Goal: Task Accomplishment & Management: Complete application form

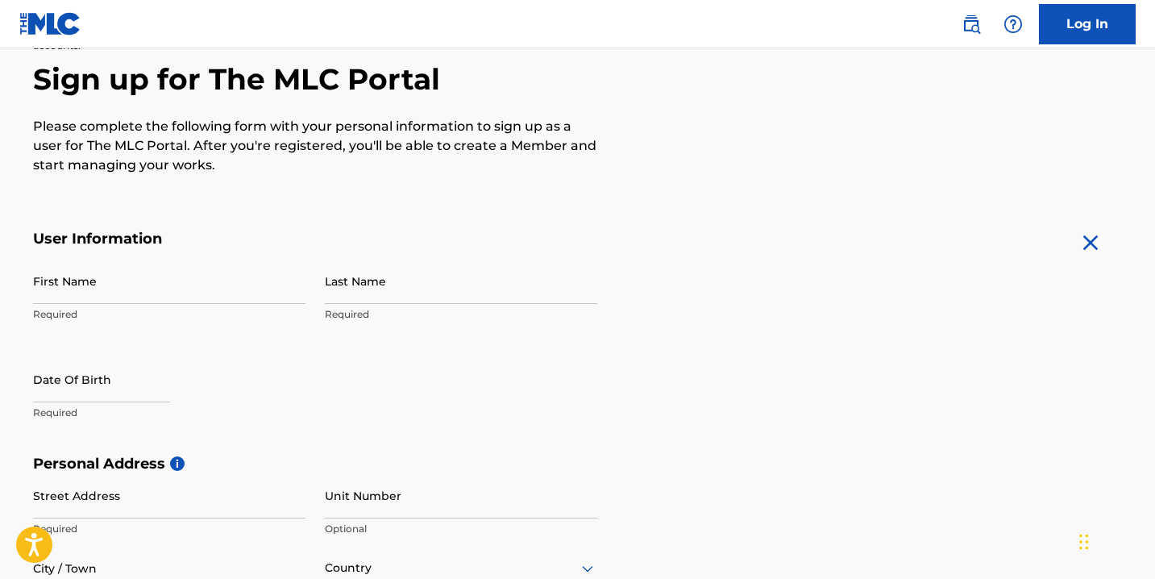
scroll to position [170, 0]
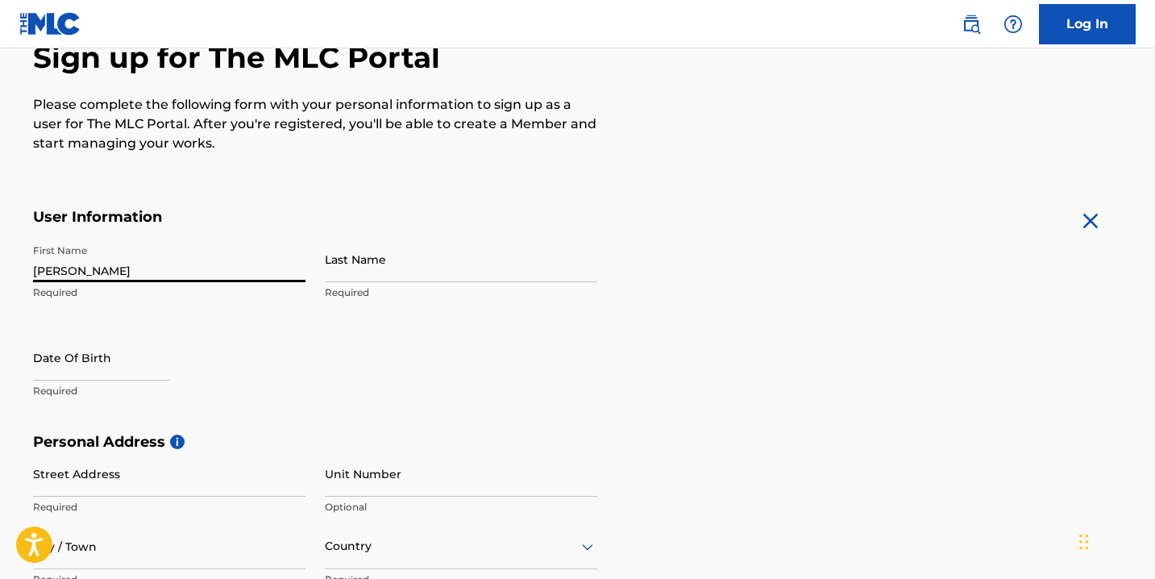
type input "[PERSON_NAME]"
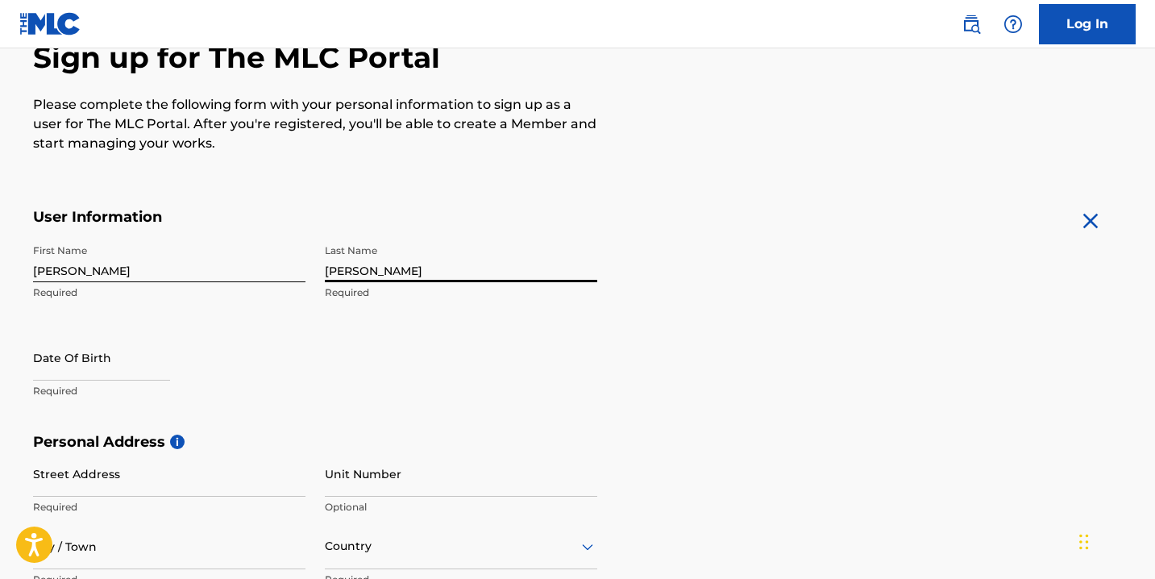
type input "[PERSON_NAME]"
select select "7"
select select "2025"
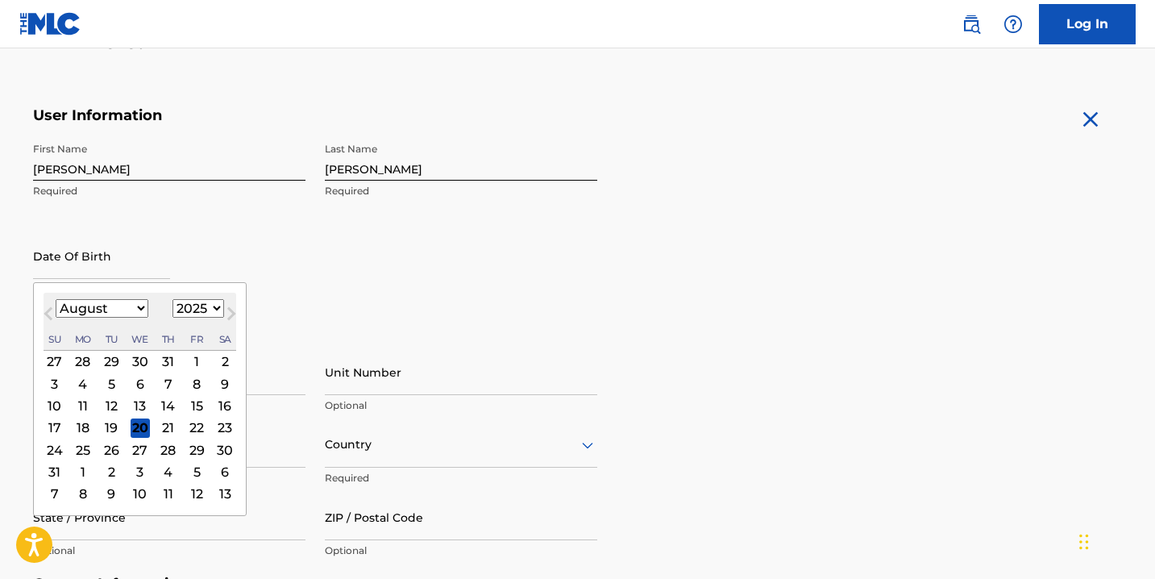
scroll to position [299, 0]
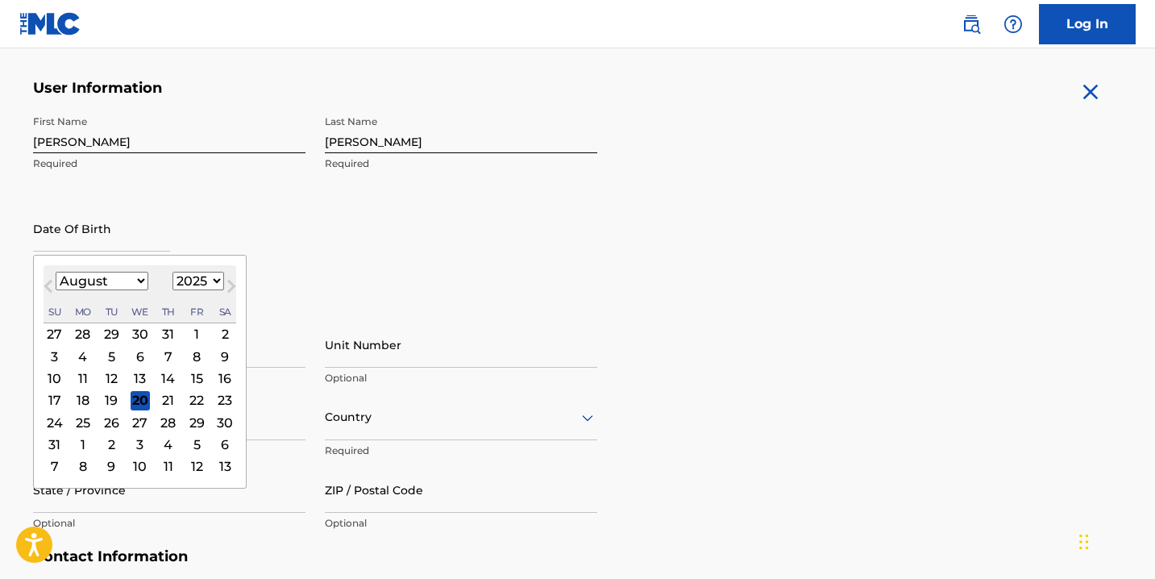
select select "5"
select select "1991"
click at [160, 403] on div "20" at bounding box center [167, 399] width 19 height 19
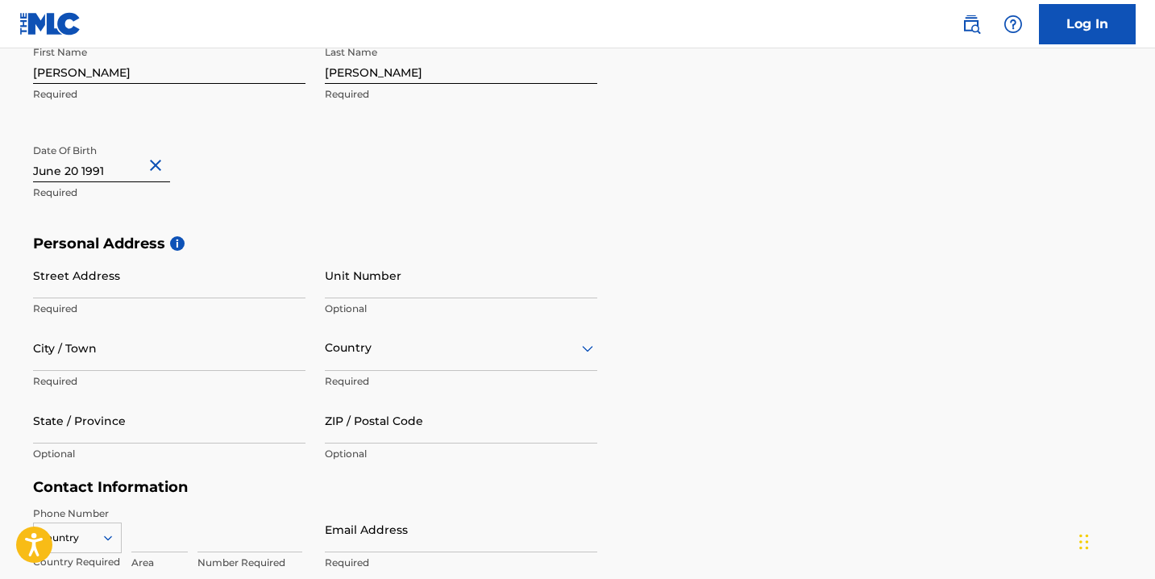
scroll to position [444, 0]
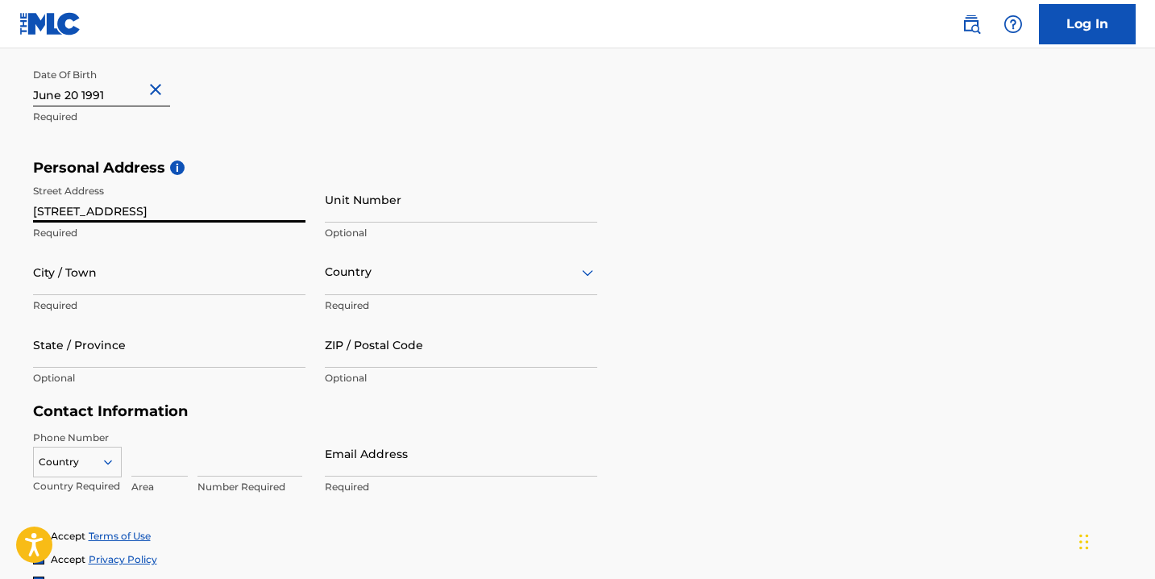
type input "[STREET_ADDRESS]"
type input "Souderton"
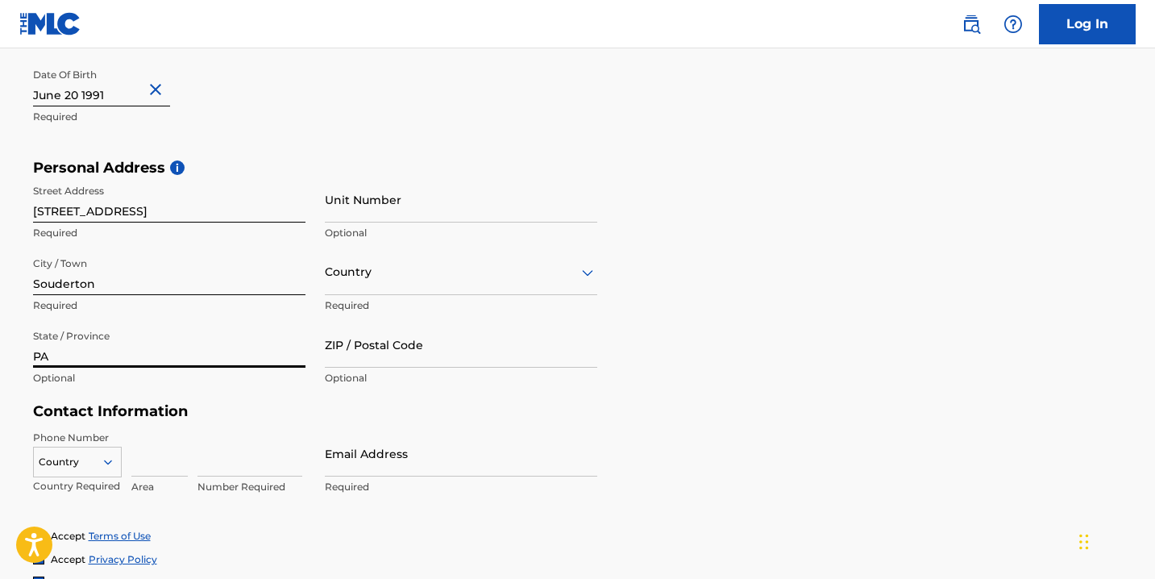
type input "PA"
click at [359, 277] on div at bounding box center [461, 272] width 273 height 20
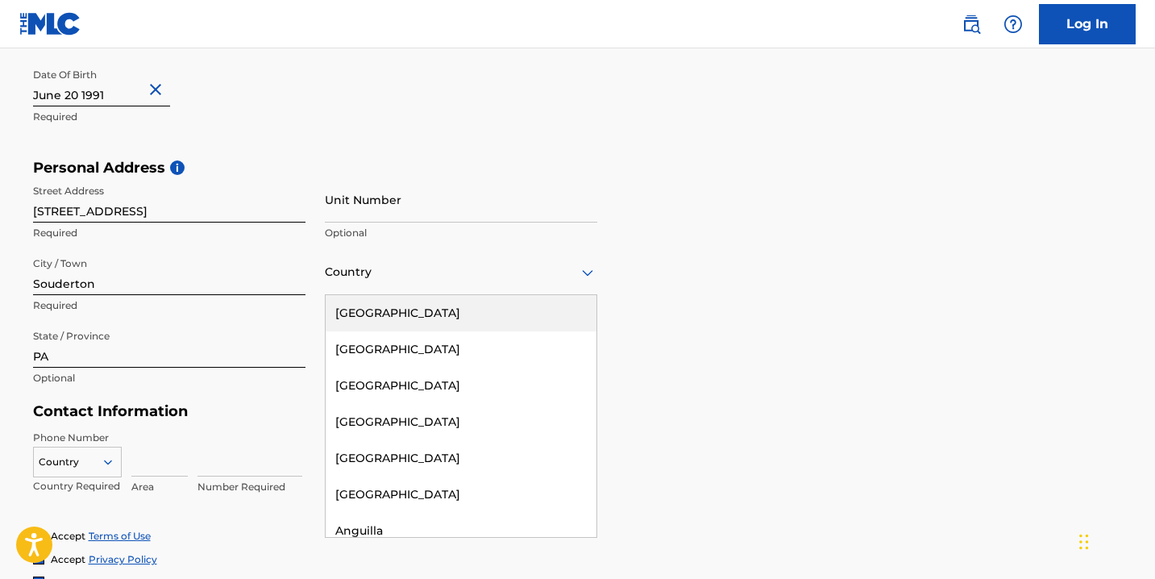
click at [360, 304] on div "[GEOGRAPHIC_DATA]" at bounding box center [461, 313] width 271 height 36
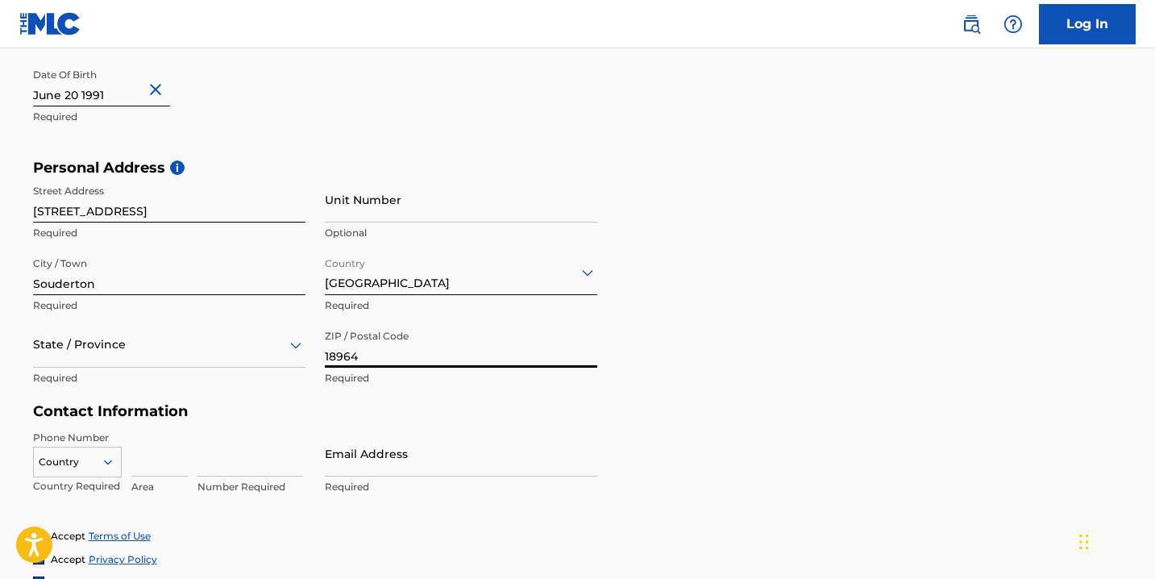
type input "18964"
click at [283, 404] on h5 "Contact Information" at bounding box center [315, 411] width 564 height 19
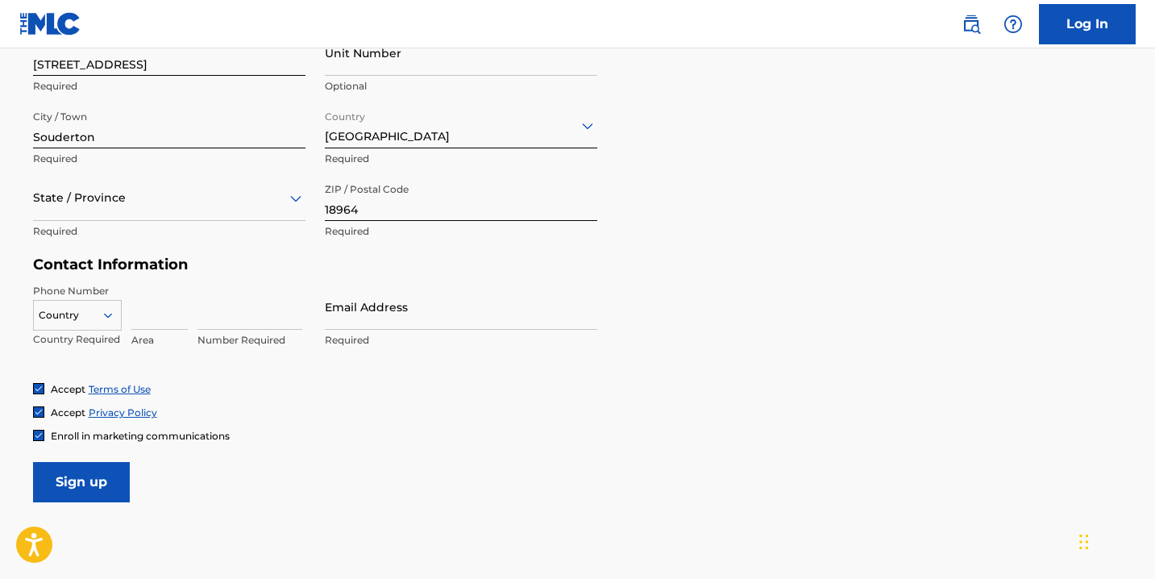
scroll to position [601, 0]
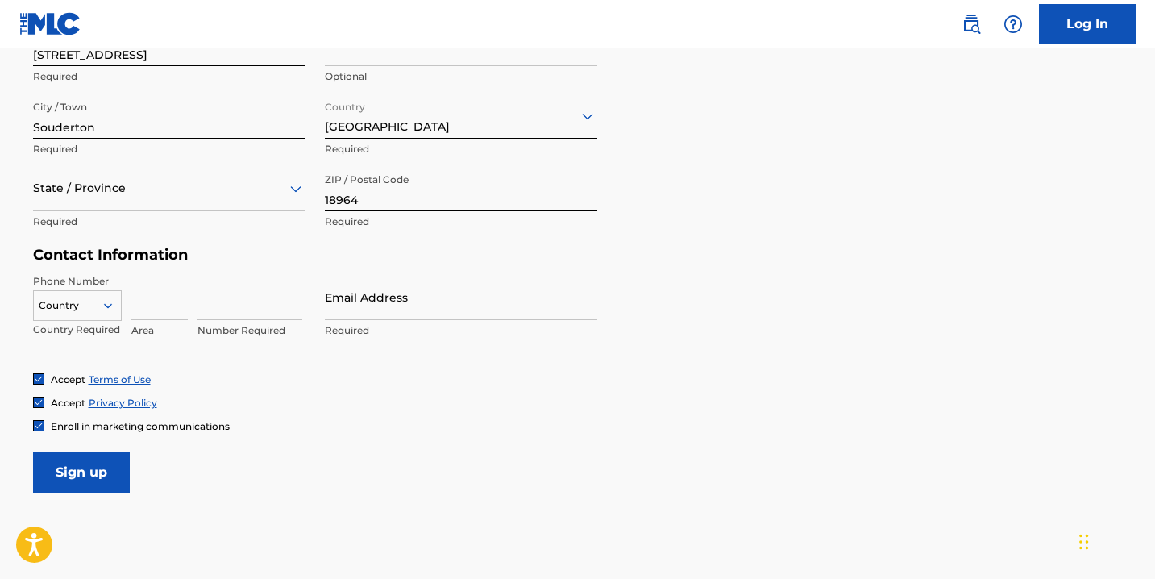
click at [111, 304] on icon at bounding box center [107, 305] width 8 height 5
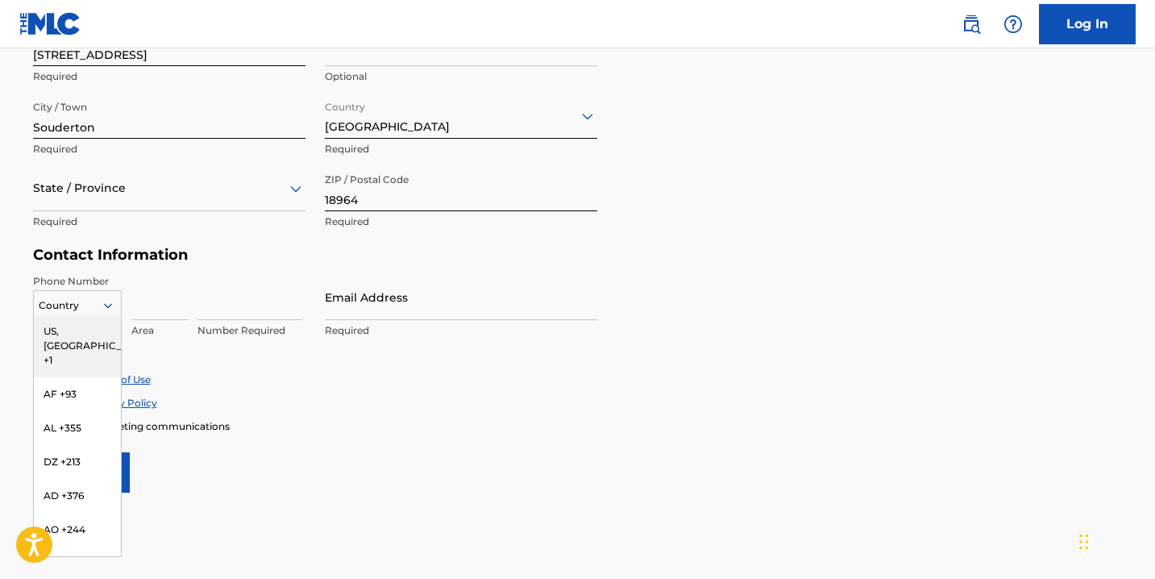
scroll to position [5, 0]
type input "u"
click at [82, 333] on div "US, [GEOGRAPHIC_DATA] +1" at bounding box center [77, 345] width 87 height 63
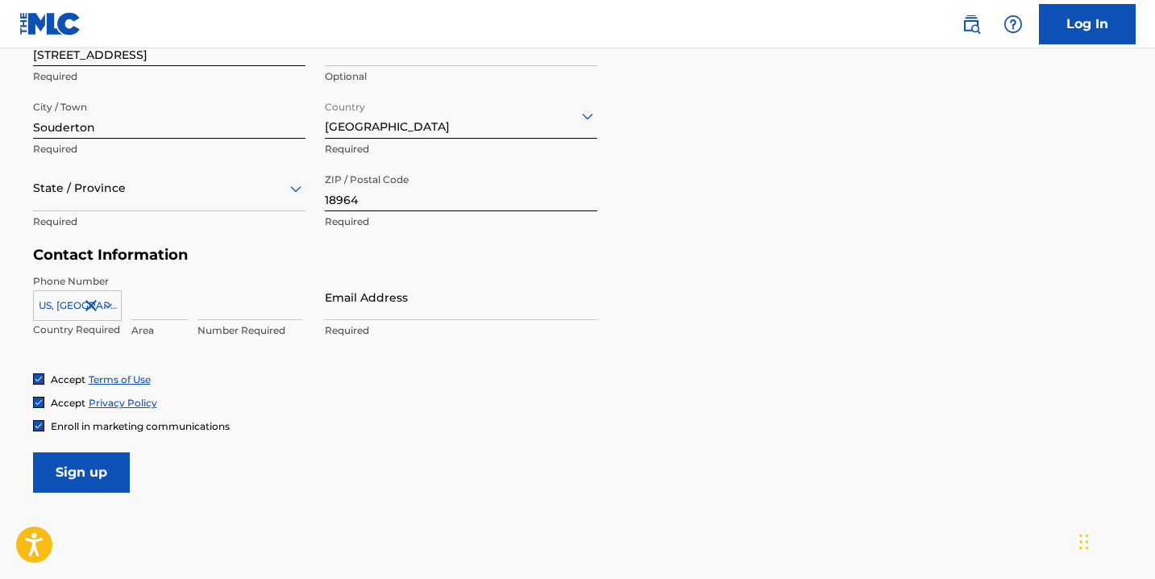
click at [153, 308] on input at bounding box center [159, 297] width 56 height 46
type input "215"
click at [218, 274] on input "7213047" at bounding box center [250, 297] width 105 height 46
click at [219, 301] on input "7213047" at bounding box center [250, 297] width 105 height 46
click at [216, 300] on input "7213047" at bounding box center [250, 297] width 105 height 46
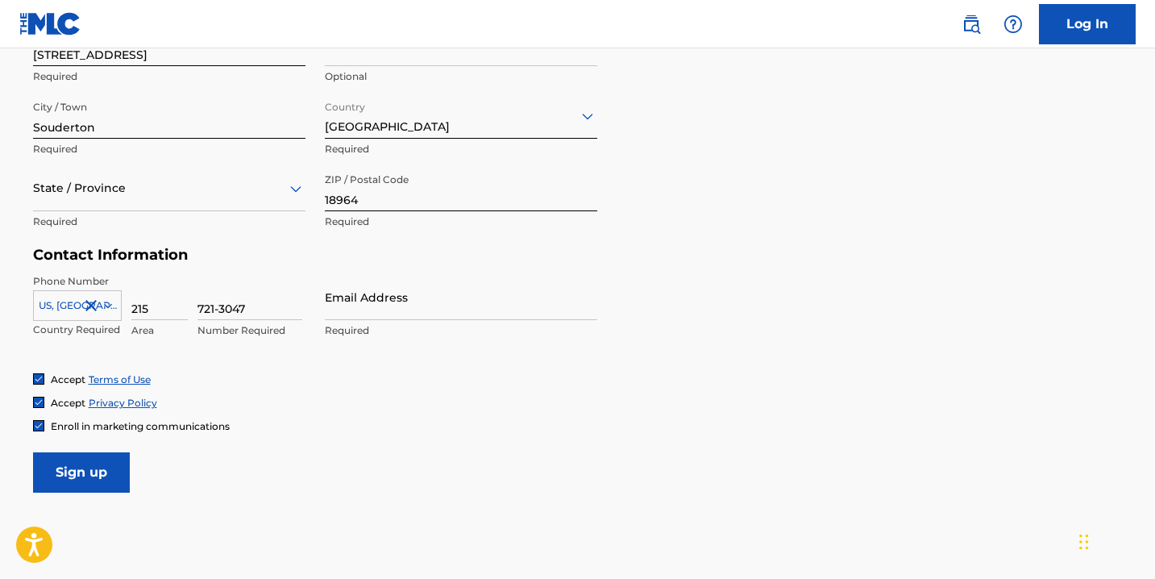
click at [227, 275] on input "721-3047" at bounding box center [250, 297] width 105 height 46
click at [222, 310] on input "721-3047" at bounding box center [250, 297] width 105 height 46
click at [235, 294] on input "7213047" at bounding box center [250, 297] width 105 height 46
type input "7213047"
type input "[EMAIL_ADDRESS][DOMAIN_NAME]"
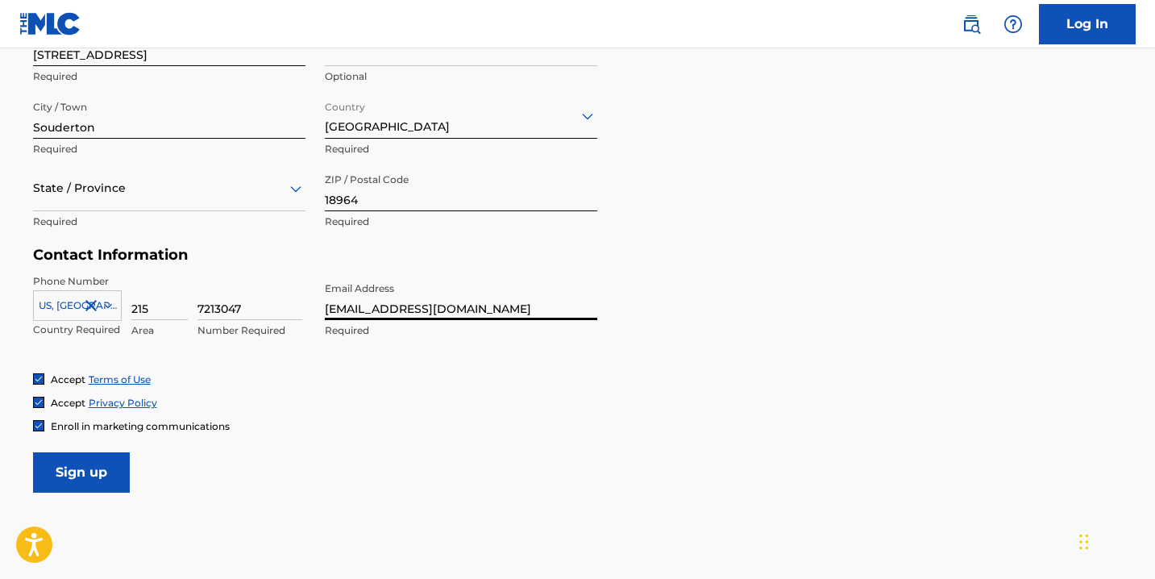
click at [401, 249] on h5 "Contact Information" at bounding box center [315, 255] width 564 height 19
click at [116, 467] on input "Sign up" at bounding box center [81, 472] width 97 height 40
click at [36, 422] on img at bounding box center [39, 426] width 10 height 10
click at [92, 206] on div "State / Province" at bounding box center [169, 188] width 273 height 46
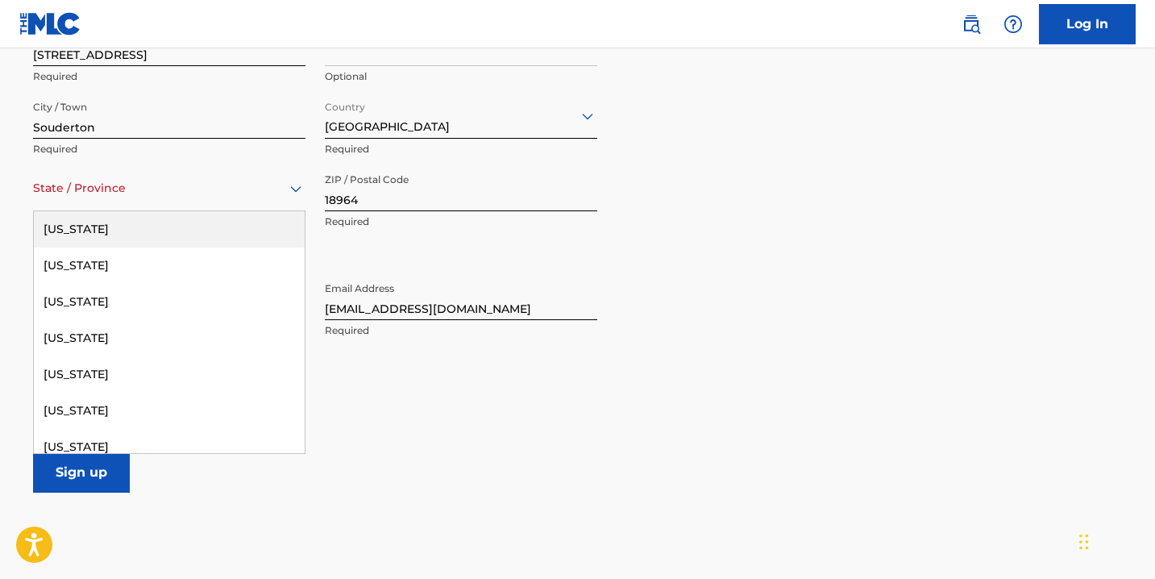
type input "p"
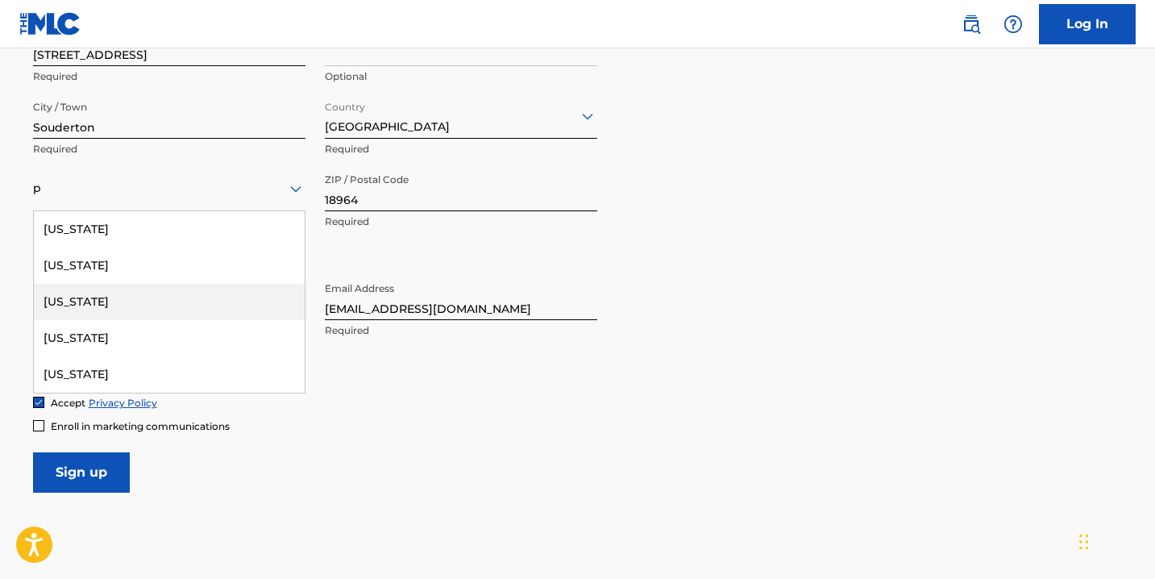
click at [79, 302] on div "[US_STATE]" at bounding box center [169, 302] width 271 height 36
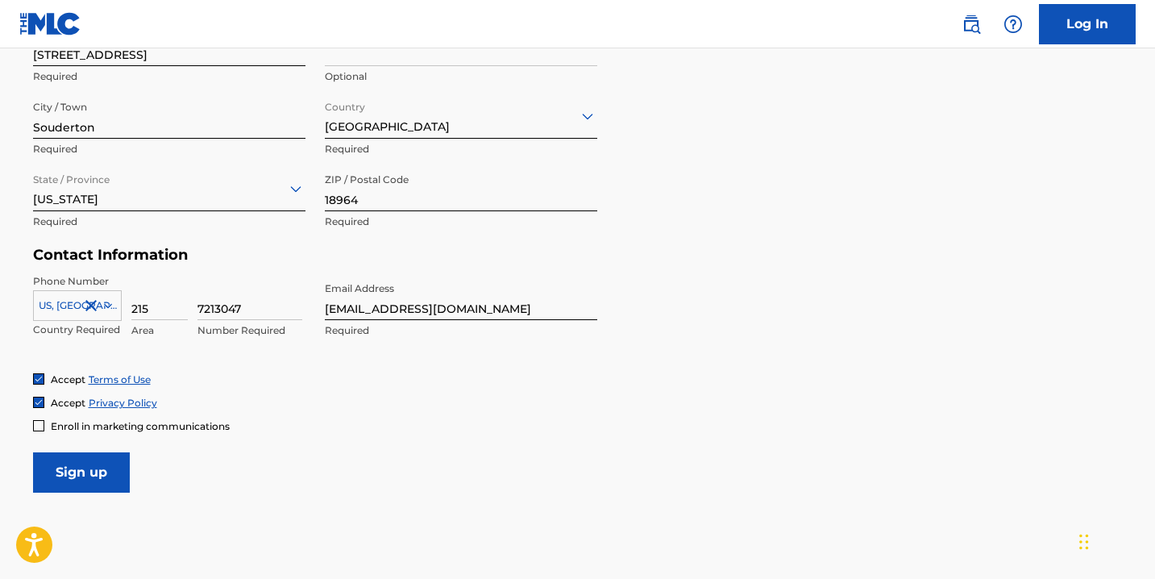
click at [95, 464] on input "Sign up" at bounding box center [81, 472] width 97 height 40
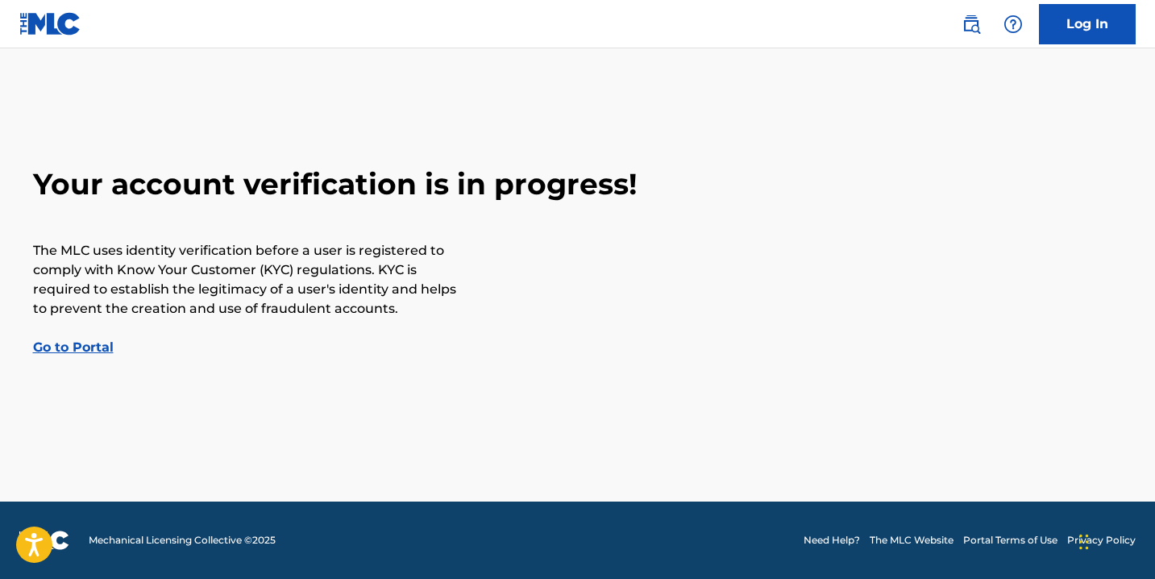
click at [91, 344] on link "Go to Portal" at bounding box center [73, 346] width 81 height 15
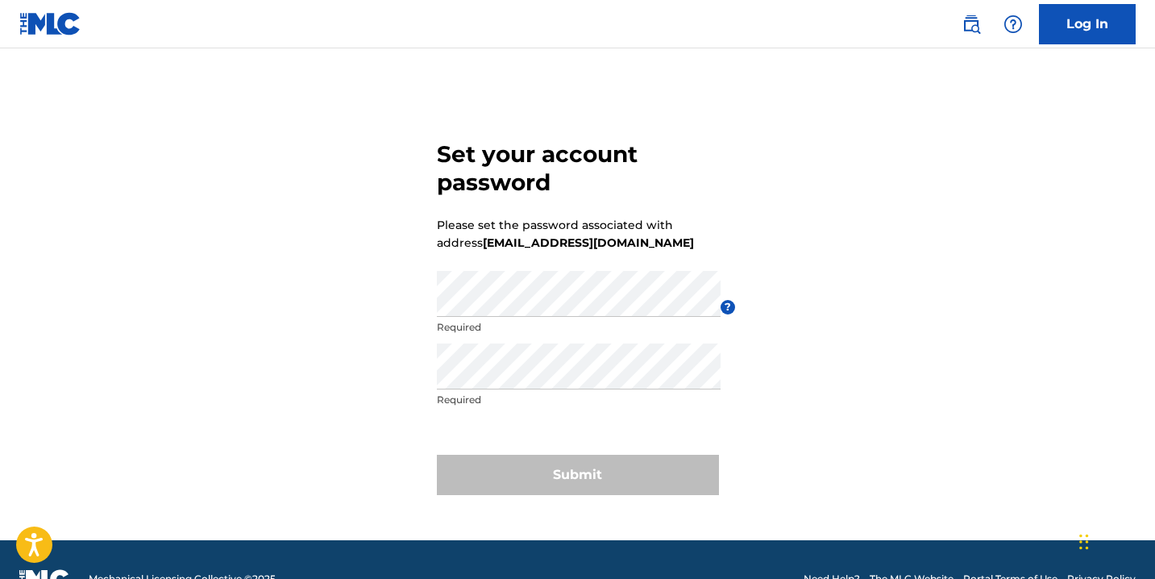
click at [513, 318] on div "Password Required" at bounding box center [579, 307] width 284 height 73
click at [809, 353] on div "Set your account password Please set the password associated with address kevin…" at bounding box center [578, 314] width 1129 height 451
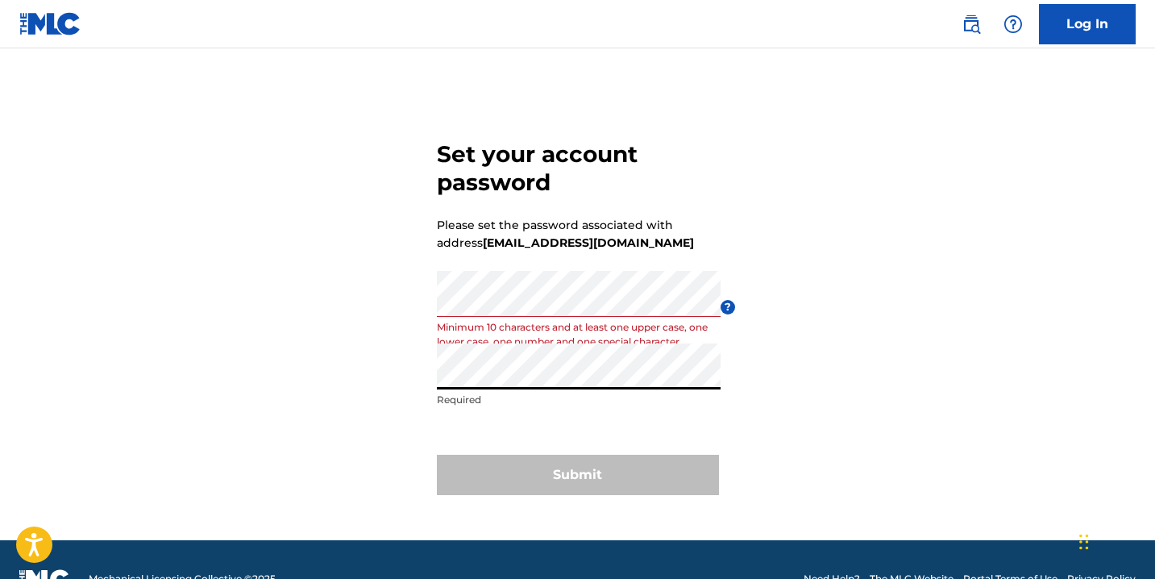
click at [418, 375] on div "Set your account password Please set the password associated with address kevin…" at bounding box center [578, 314] width 1129 height 451
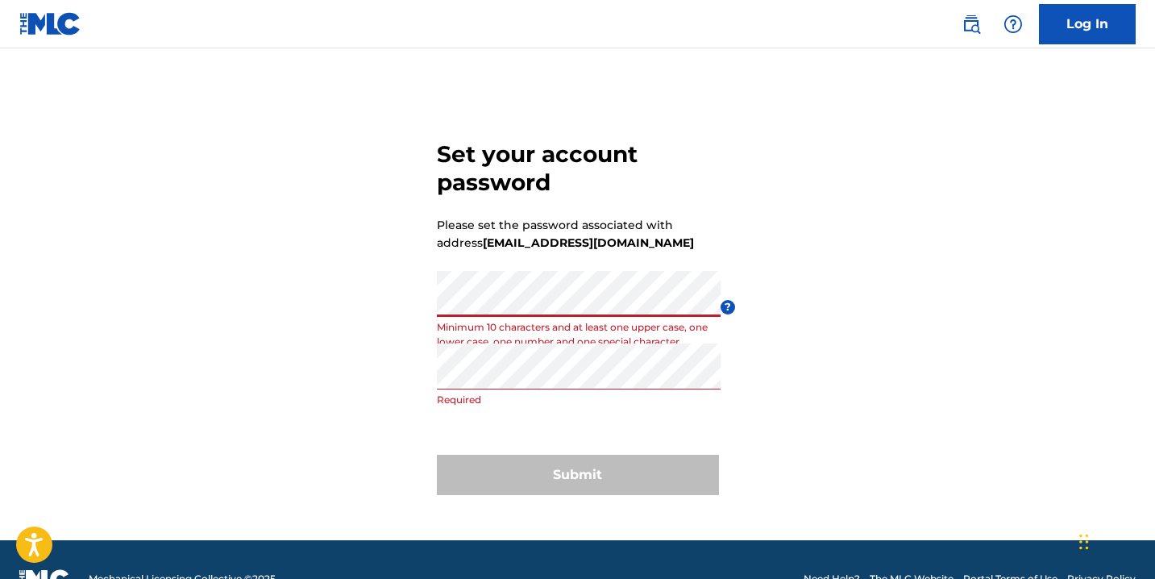
click at [422, 302] on div "Set your account password Please set the password associated with address kevin…" at bounding box center [578, 314] width 1129 height 451
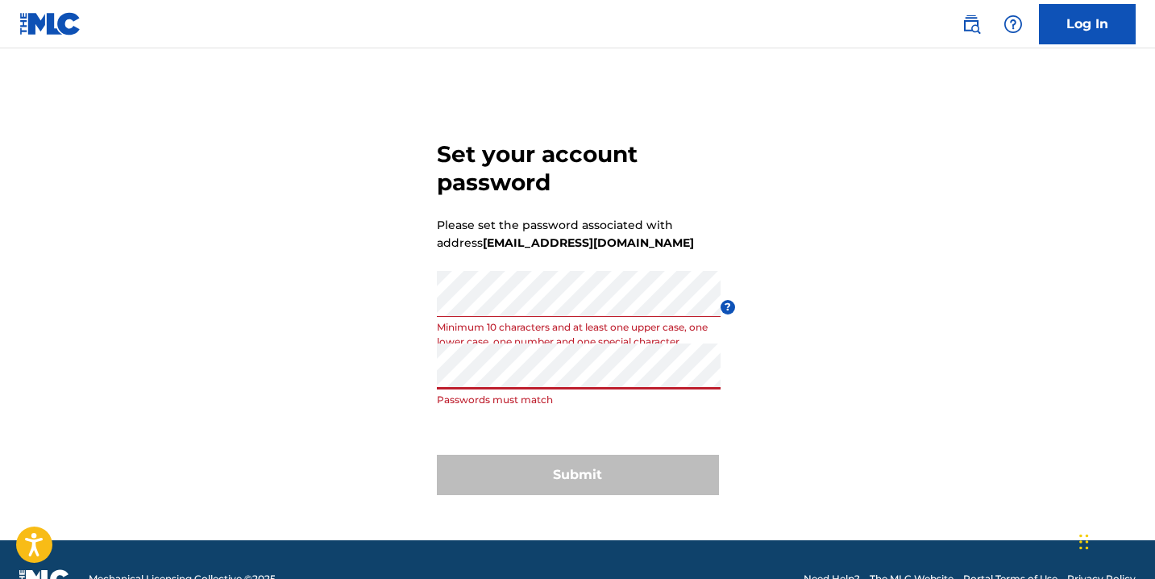
click at [399, 375] on div "Set your account password Please set the password associated with address kevin…" at bounding box center [578, 314] width 1129 height 451
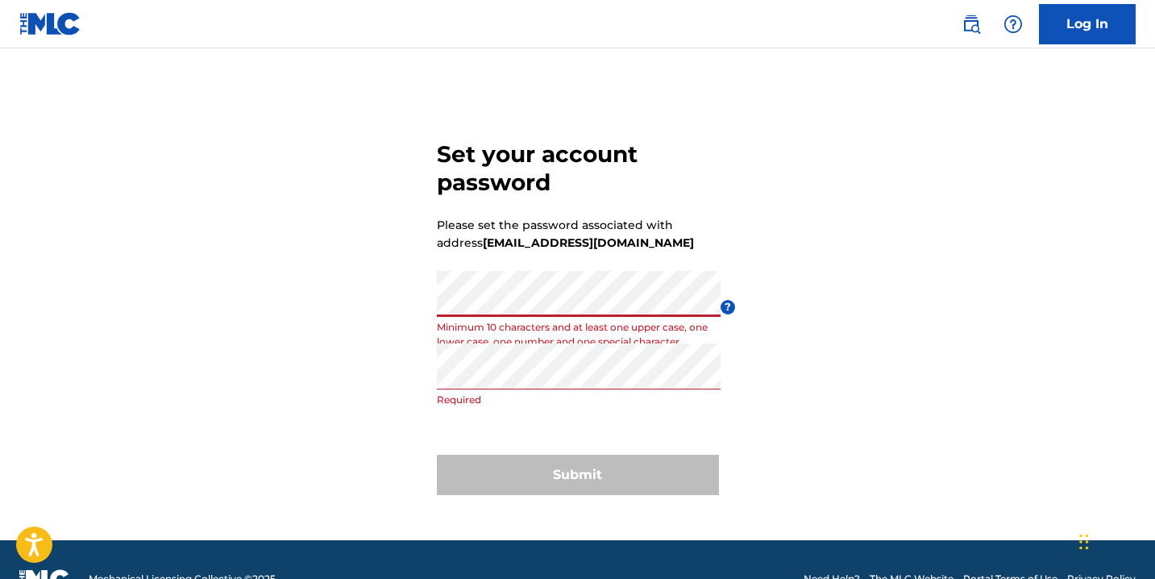
click at [377, 310] on div "Set your account password Please set the password associated with address kevin…" at bounding box center [578, 314] width 1129 height 451
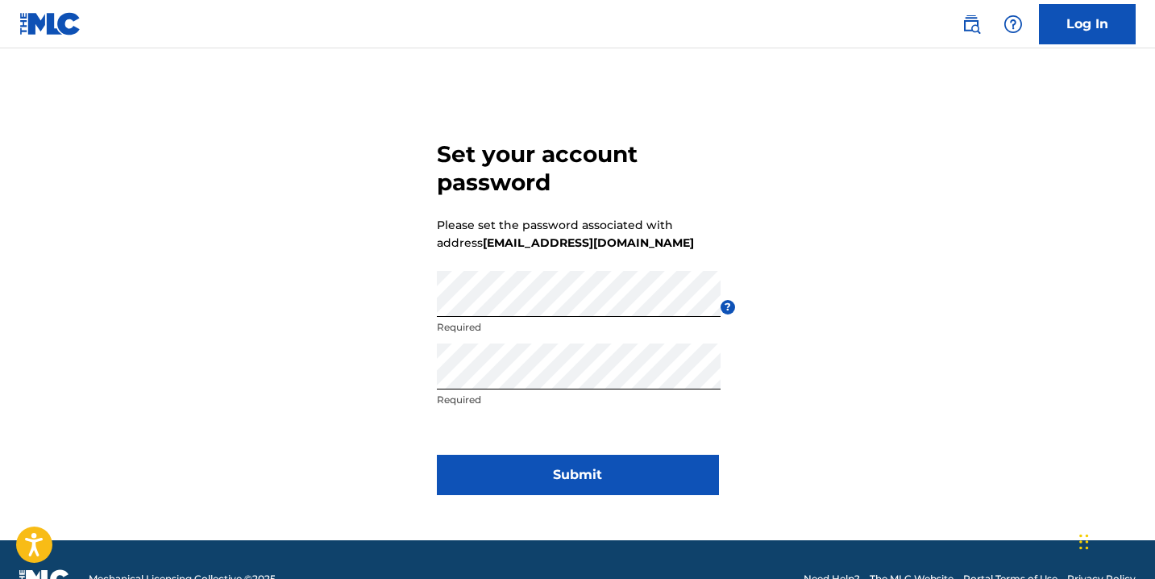
click at [588, 473] on button "Submit" at bounding box center [578, 475] width 282 height 40
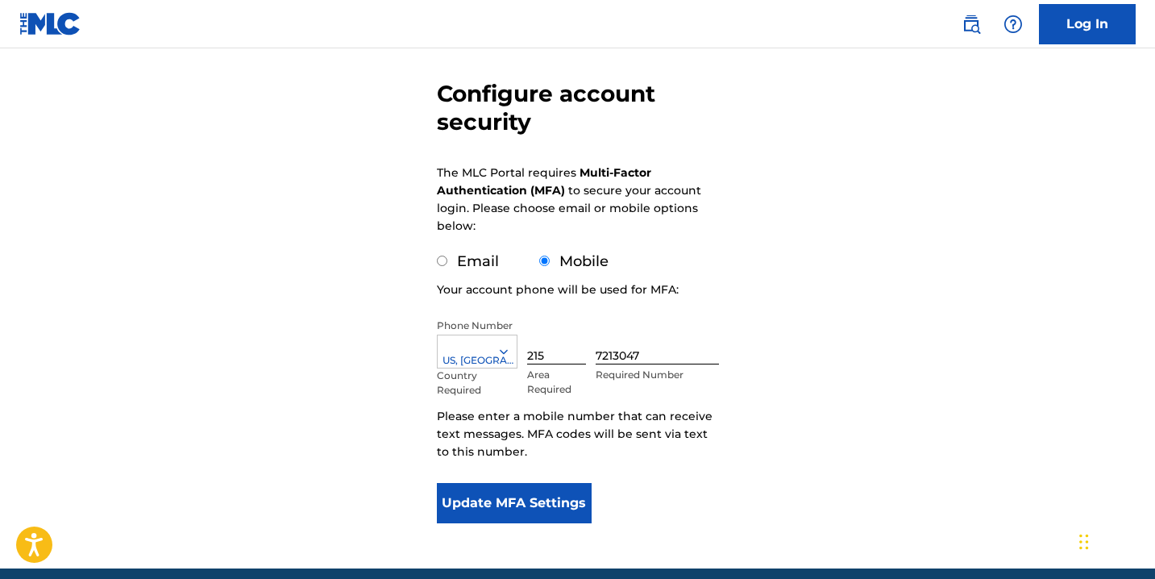
scroll to position [136, 0]
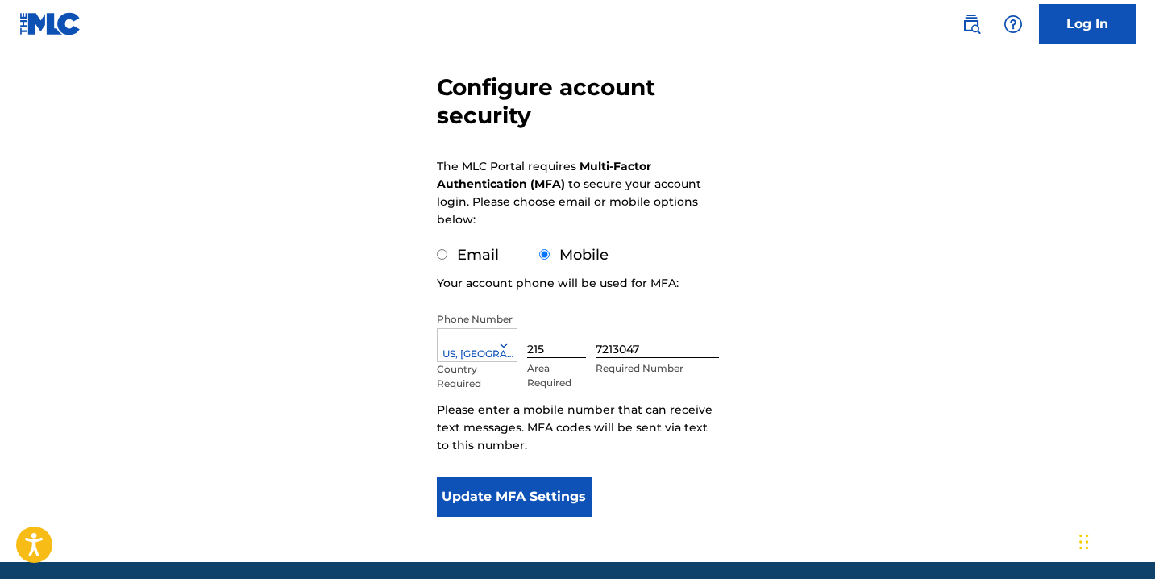
click at [518, 489] on button "Update MFA Settings" at bounding box center [515, 496] width 156 height 40
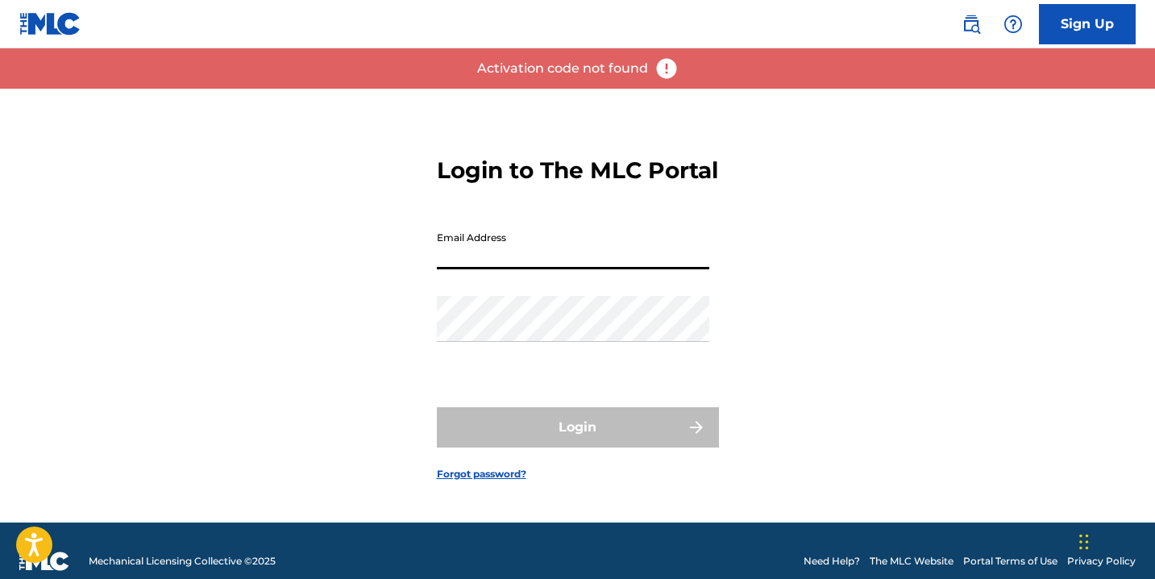
type input "[EMAIL_ADDRESS][DOMAIN_NAME]"
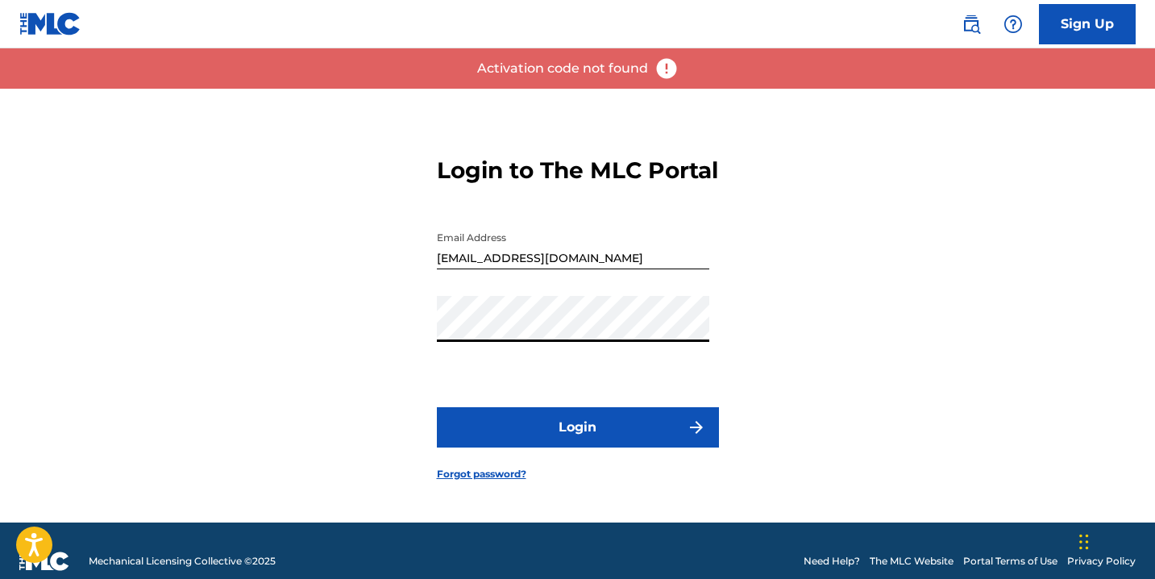
click at [560, 434] on button "Login" at bounding box center [578, 427] width 282 height 40
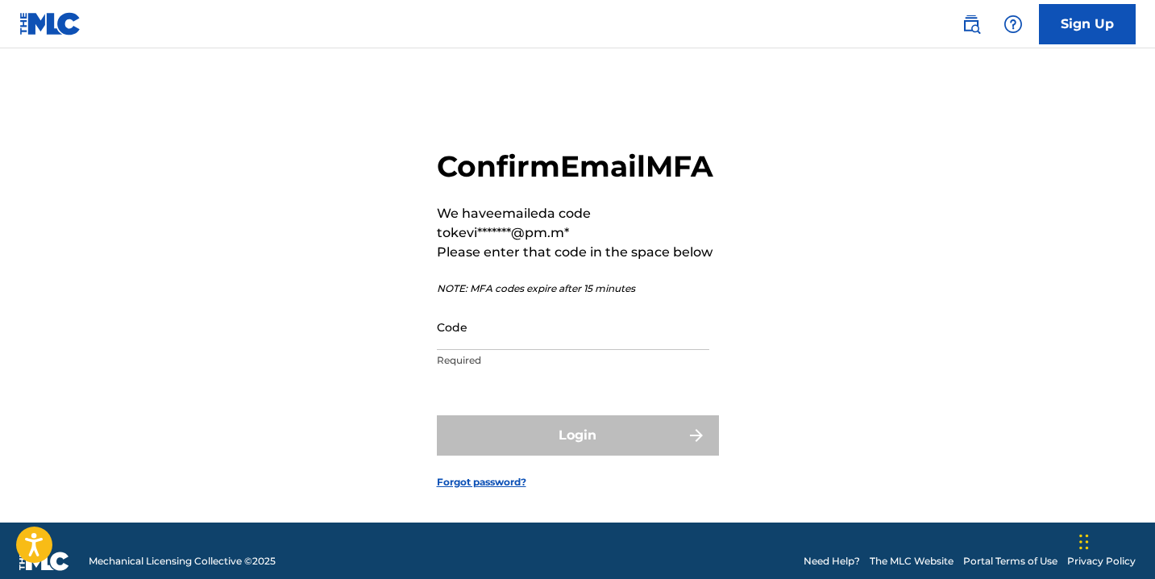
click at [491, 350] on input "Code" at bounding box center [573, 327] width 273 height 46
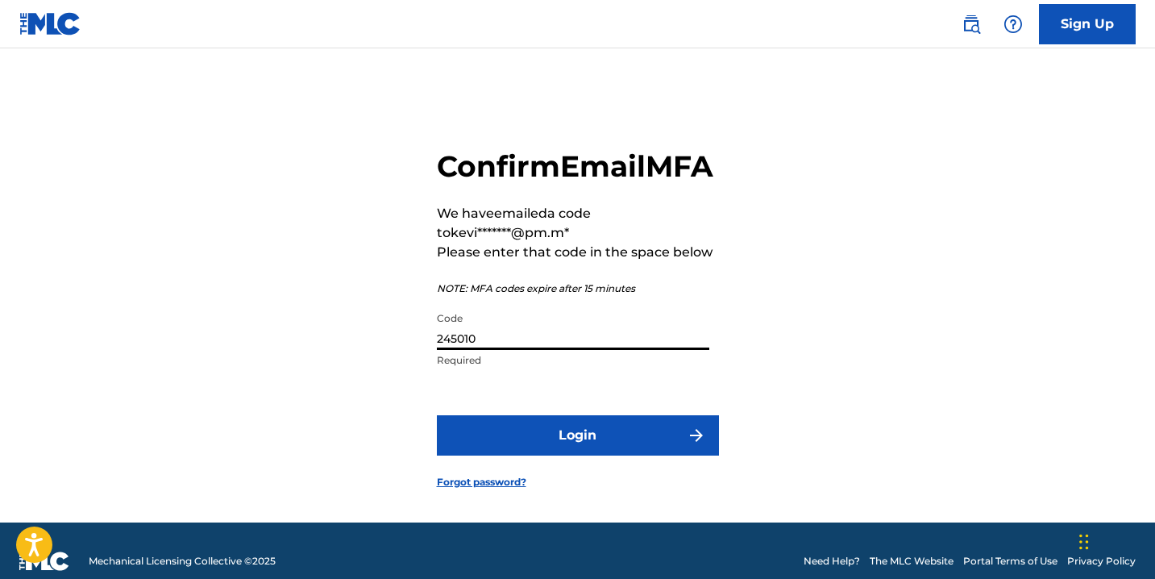
type input "245010"
click at [511, 456] on button "Login" at bounding box center [578, 435] width 282 height 40
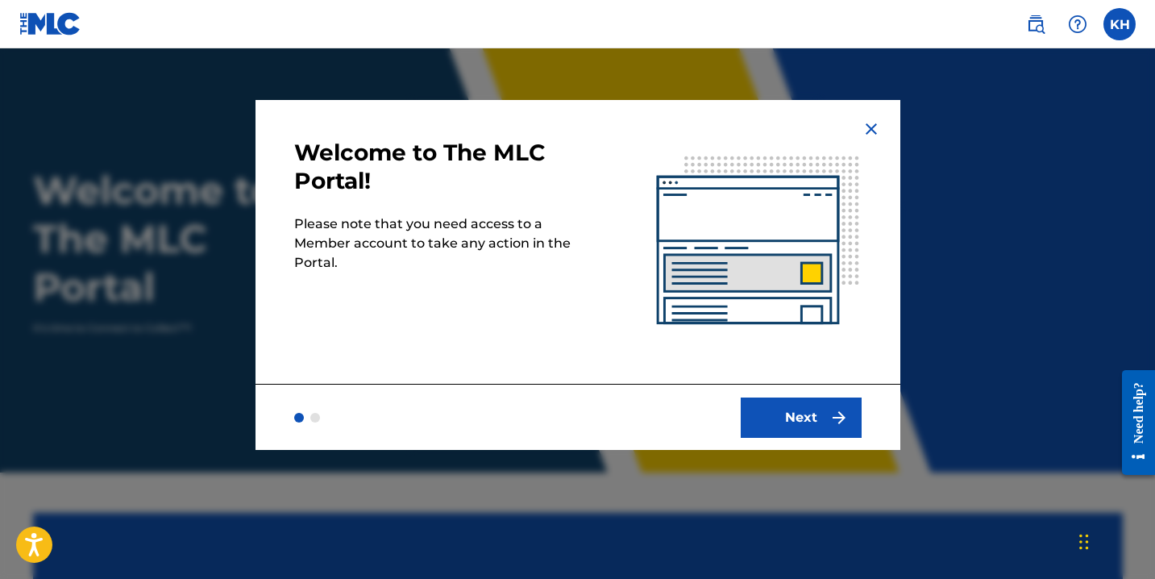
click at [784, 409] on button "Next" at bounding box center [801, 417] width 121 height 40
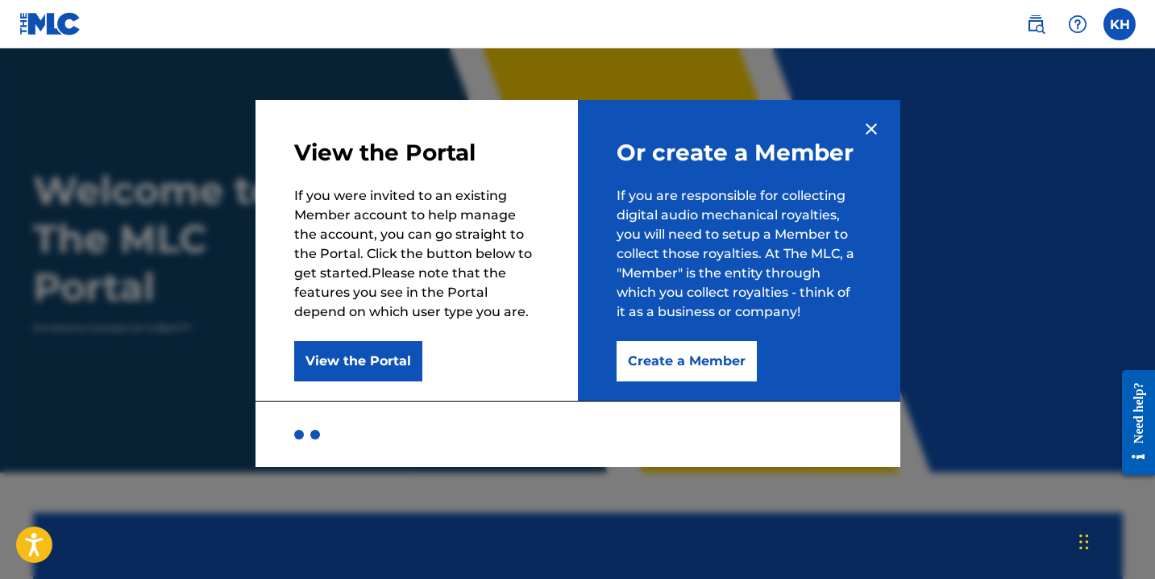
click at [694, 354] on button "Create a Member" at bounding box center [687, 361] width 140 height 40
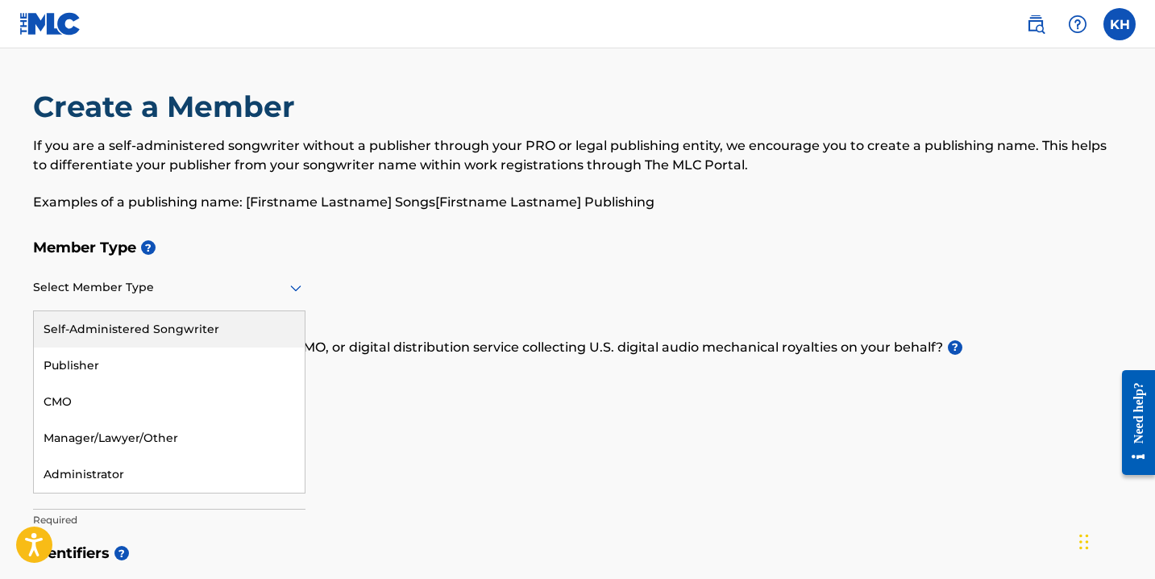
click at [195, 290] on div at bounding box center [169, 287] width 273 height 20
click at [140, 324] on div "Self-Administered Songwriter" at bounding box center [169, 329] width 271 height 36
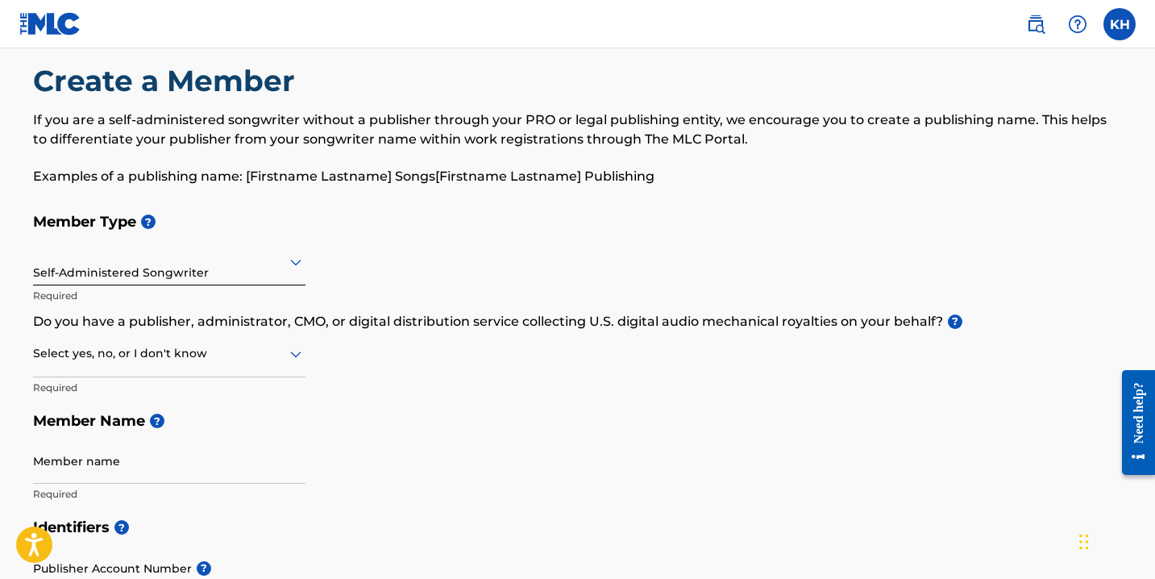
scroll to position [51, 0]
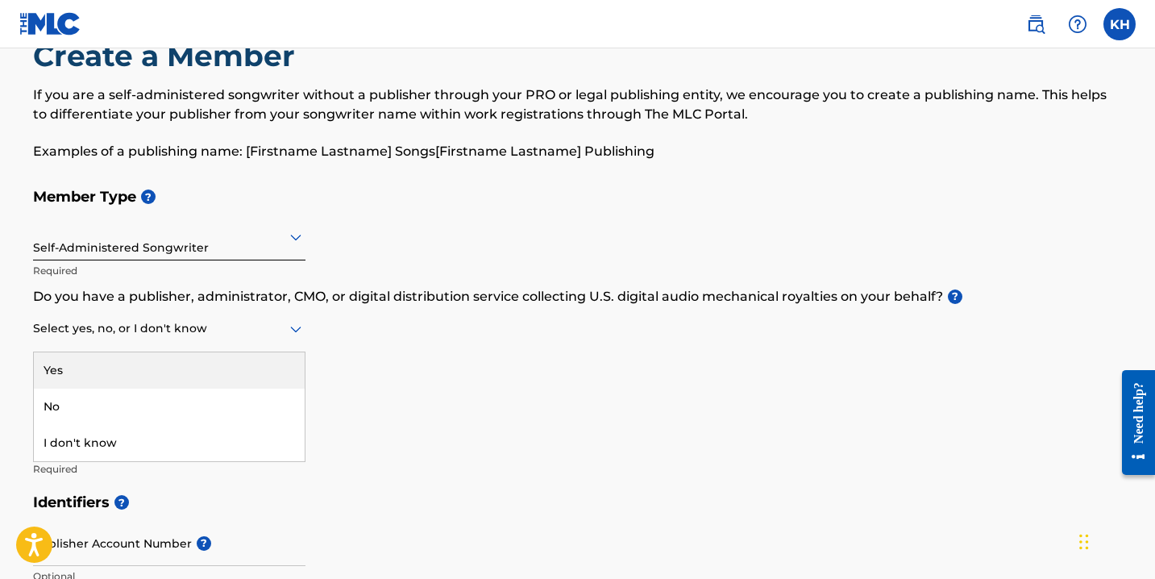
click at [294, 331] on icon at bounding box center [295, 330] width 11 height 6
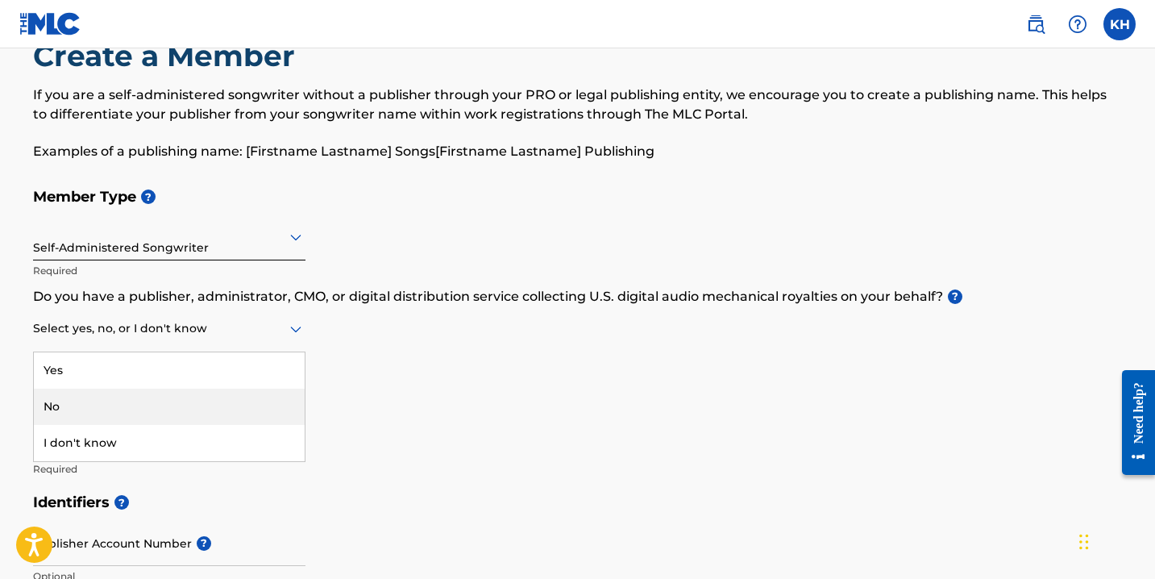
click at [235, 410] on div "No" at bounding box center [169, 407] width 271 height 36
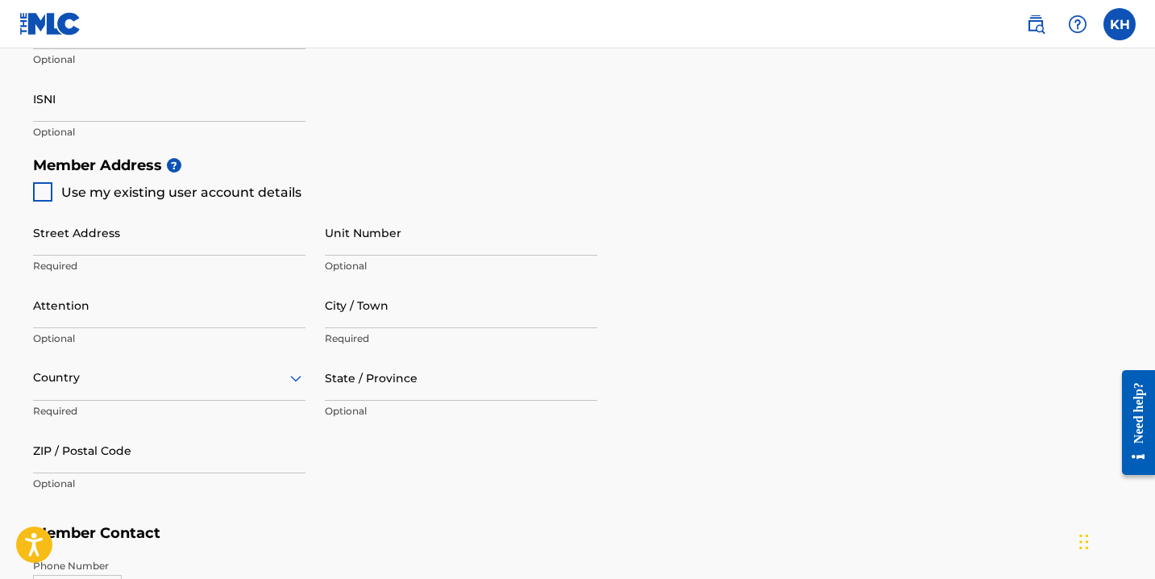
scroll to position [643, 0]
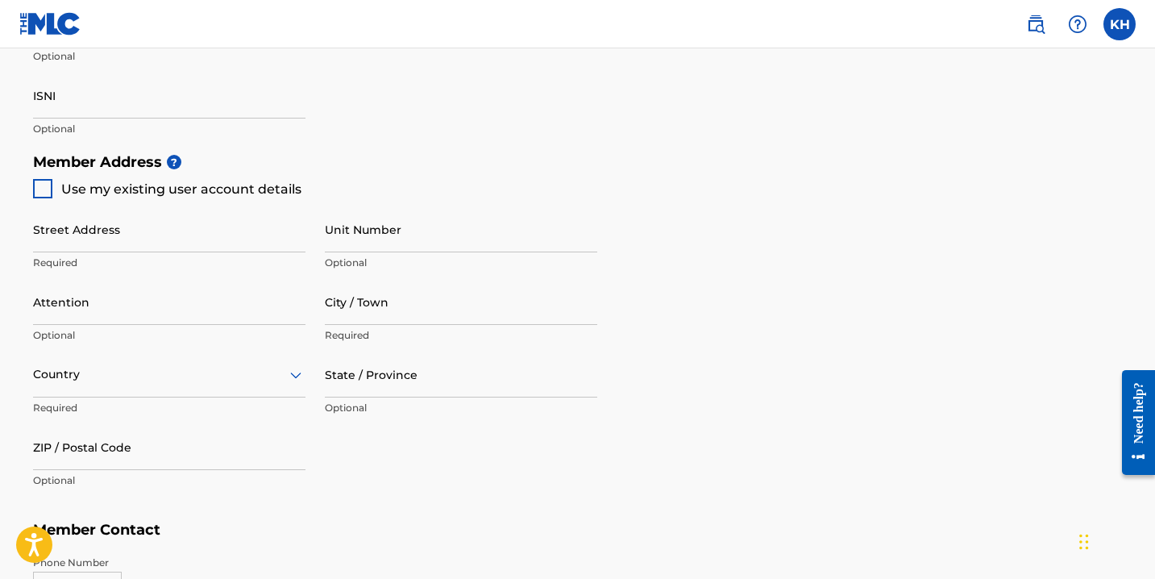
type input "[PERSON_NAME]"
click at [46, 186] on div at bounding box center [42, 188] width 19 height 19
type input "[STREET_ADDRESS]"
type input "Souderton"
type input "18964"
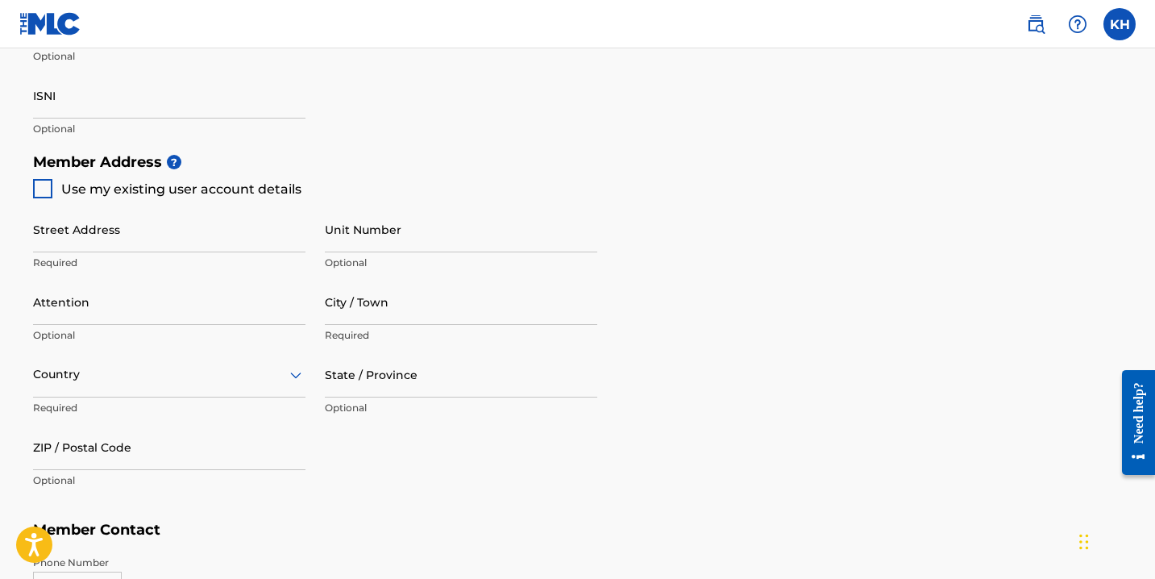
type input "215"
type input "7213047"
type input "[EMAIL_ADDRESS][DOMAIN_NAME]"
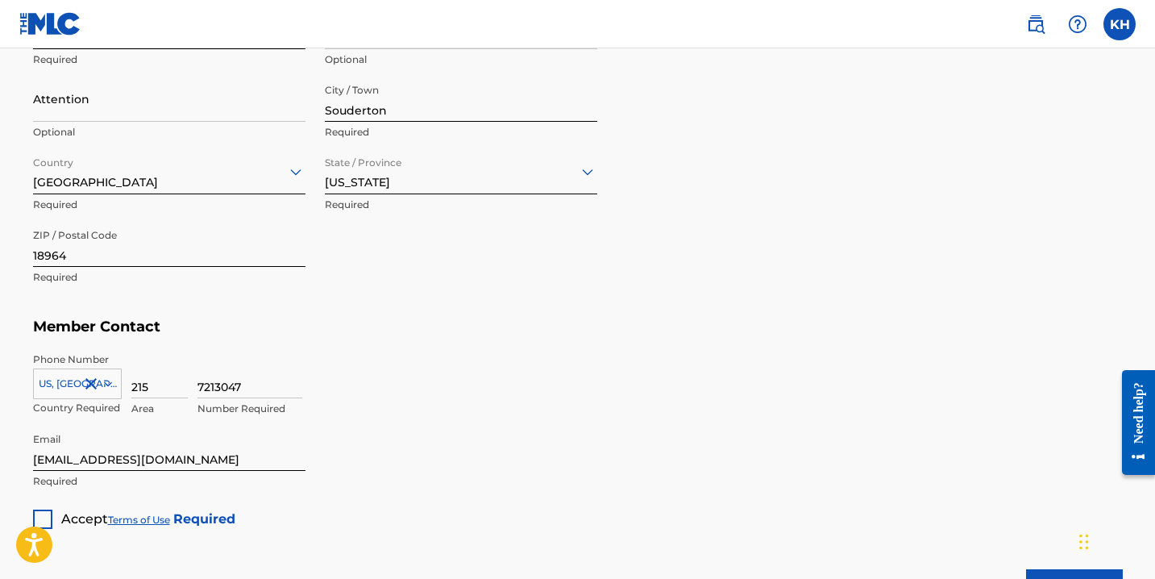
scroll to position [860, 0]
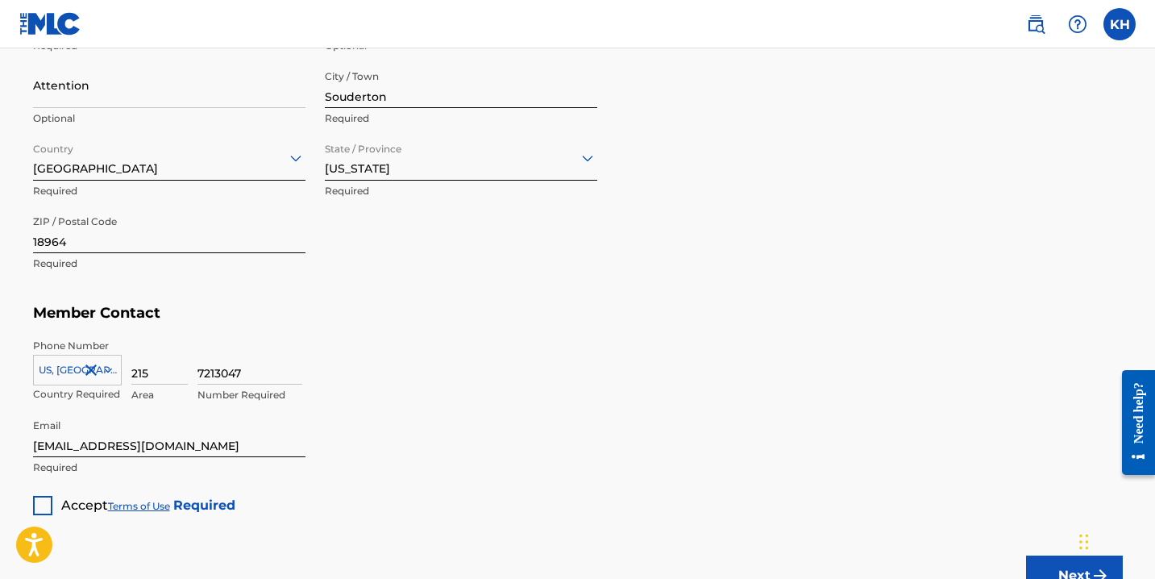
drag, startPoint x: 273, startPoint y: 366, endPoint x: 199, endPoint y: 366, distance: 74.2
click at [168, 370] on input "215" at bounding box center [159, 362] width 56 height 46
type input "2"
type input "267"
click at [222, 366] on input at bounding box center [250, 362] width 105 height 46
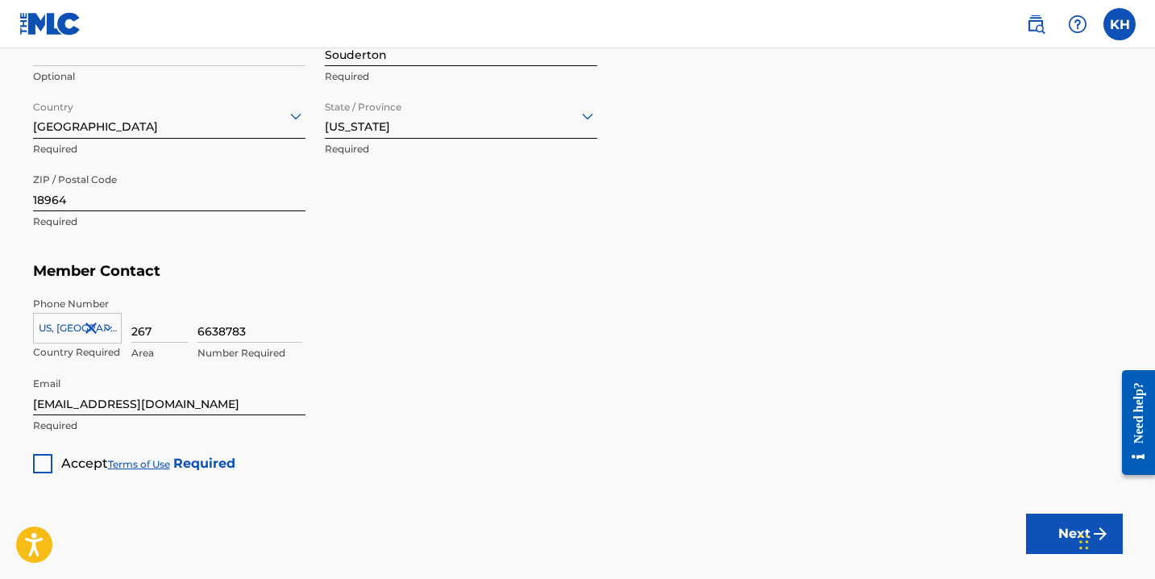
scroll to position [955, 0]
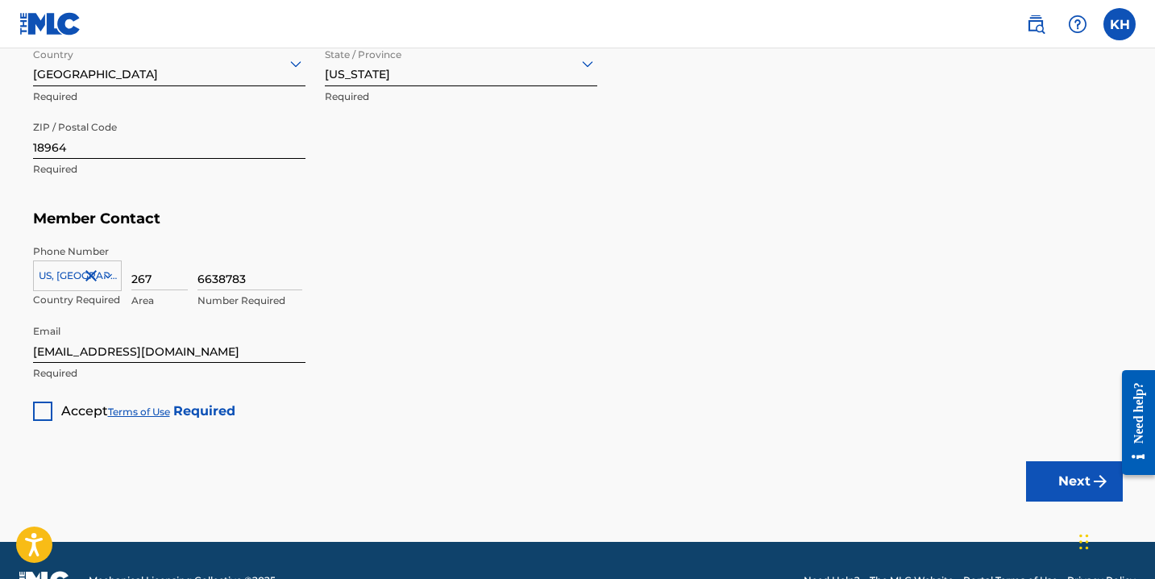
type input "6638783"
click at [36, 401] on div at bounding box center [42, 410] width 19 height 19
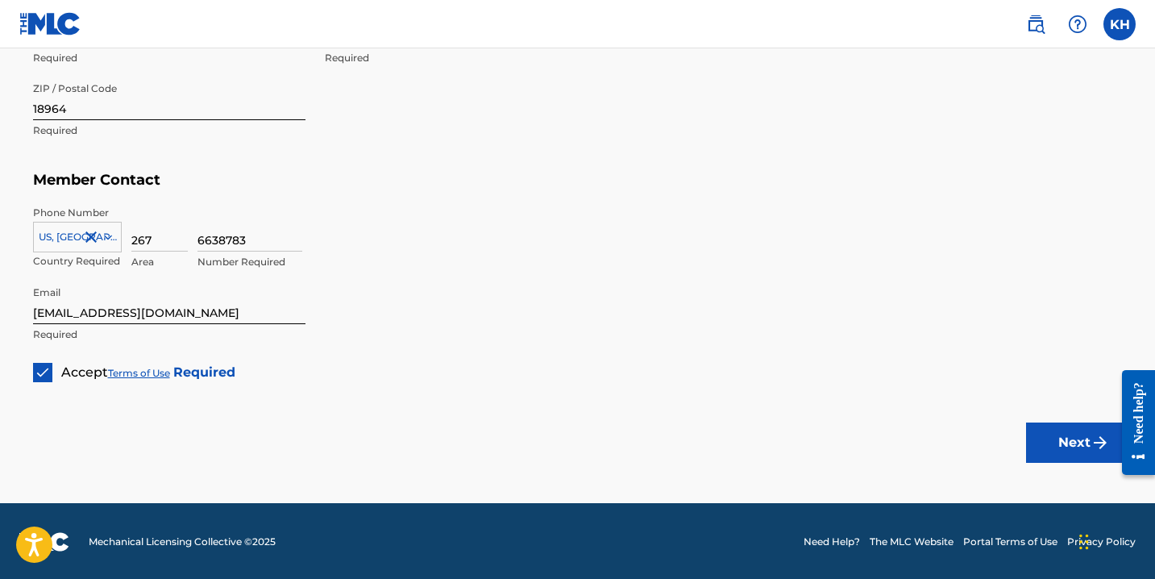
scroll to position [992, 0]
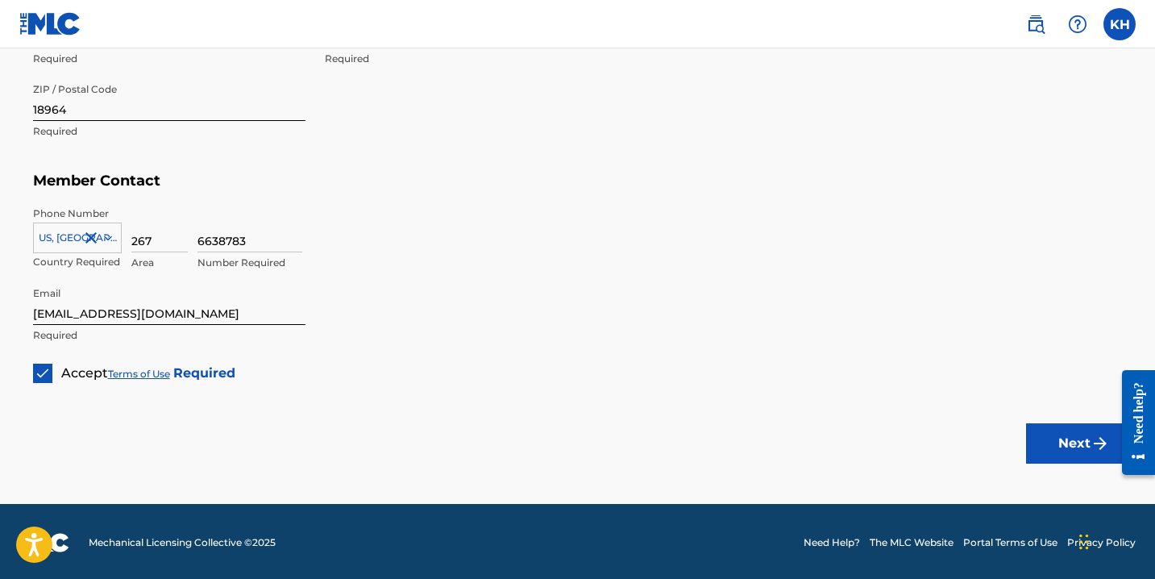
click at [1046, 430] on button "Next" at bounding box center [1074, 443] width 97 height 40
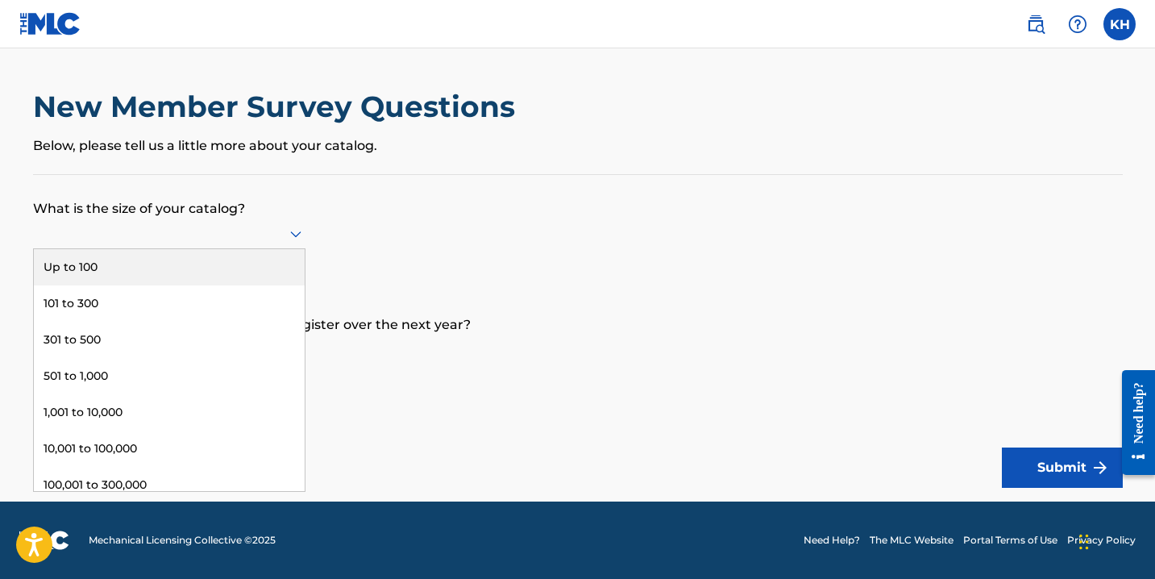
click at [290, 229] on div at bounding box center [169, 233] width 273 height 31
click at [235, 281] on div "Up to 100" at bounding box center [169, 267] width 271 height 36
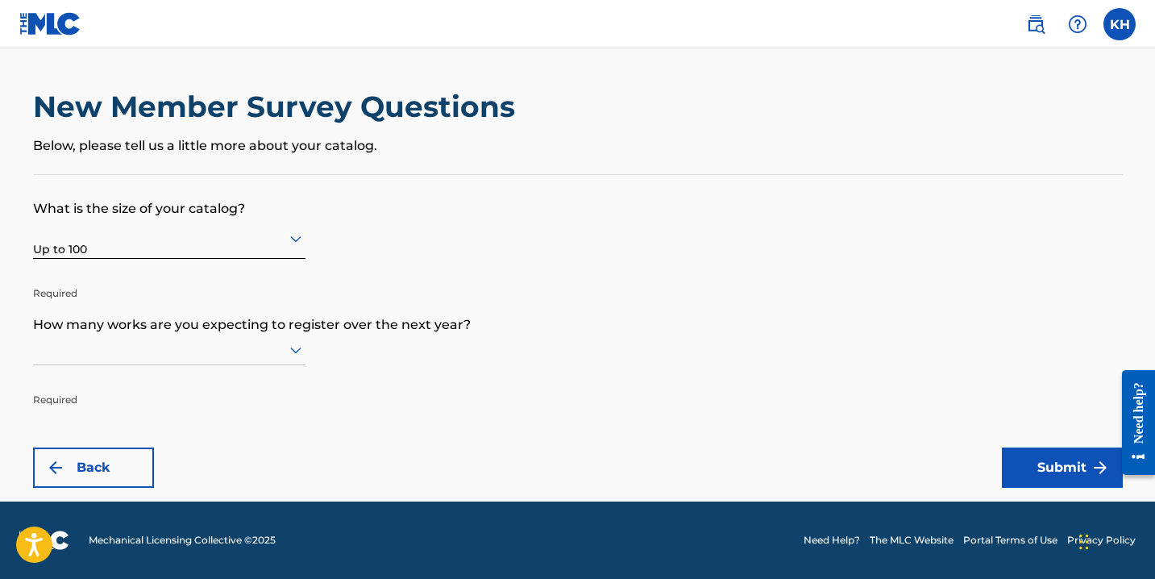
click at [296, 356] on icon at bounding box center [295, 349] width 19 height 19
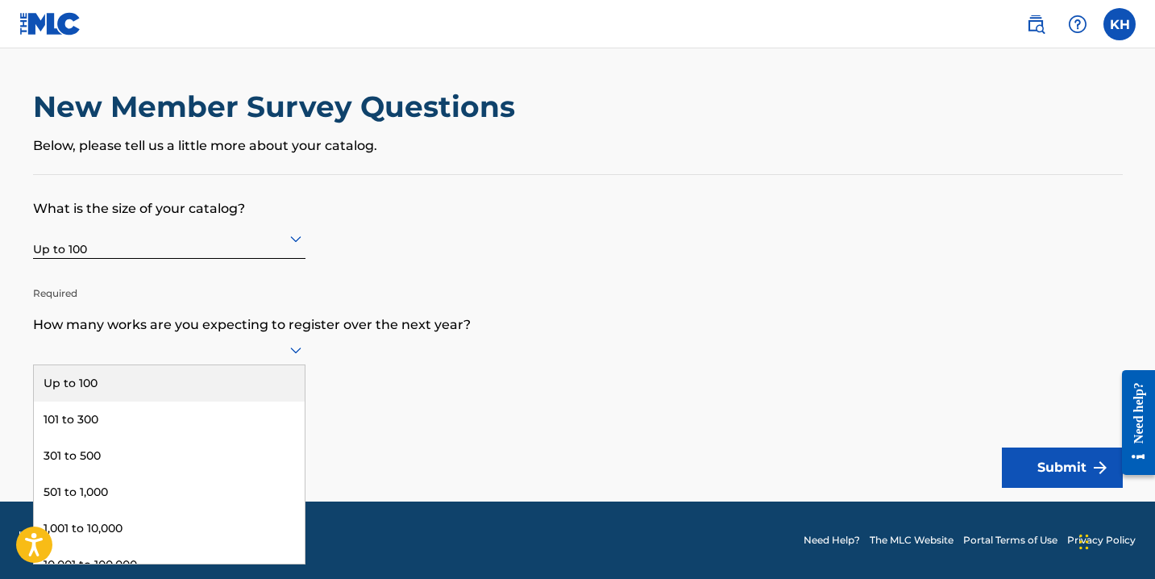
click at [244, 395] on div "Up to 100" at bounding box center [169, 383] width 271 height 36
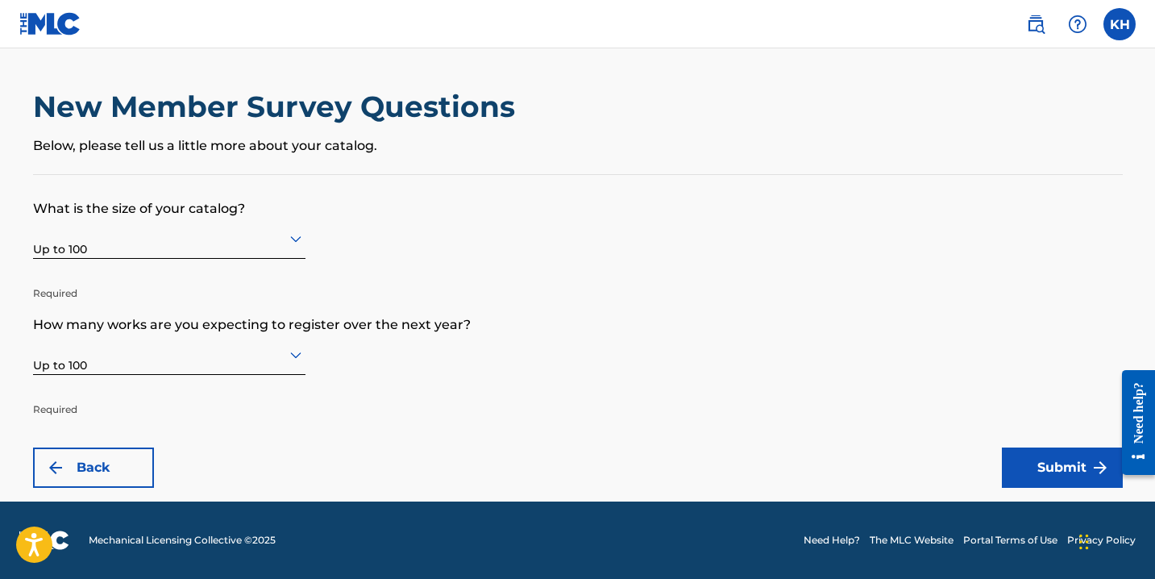
scroll to position [0, 0]
click at [1061, 458] on button "Submit" at bounding box center [1062, 467] width 121 height 40
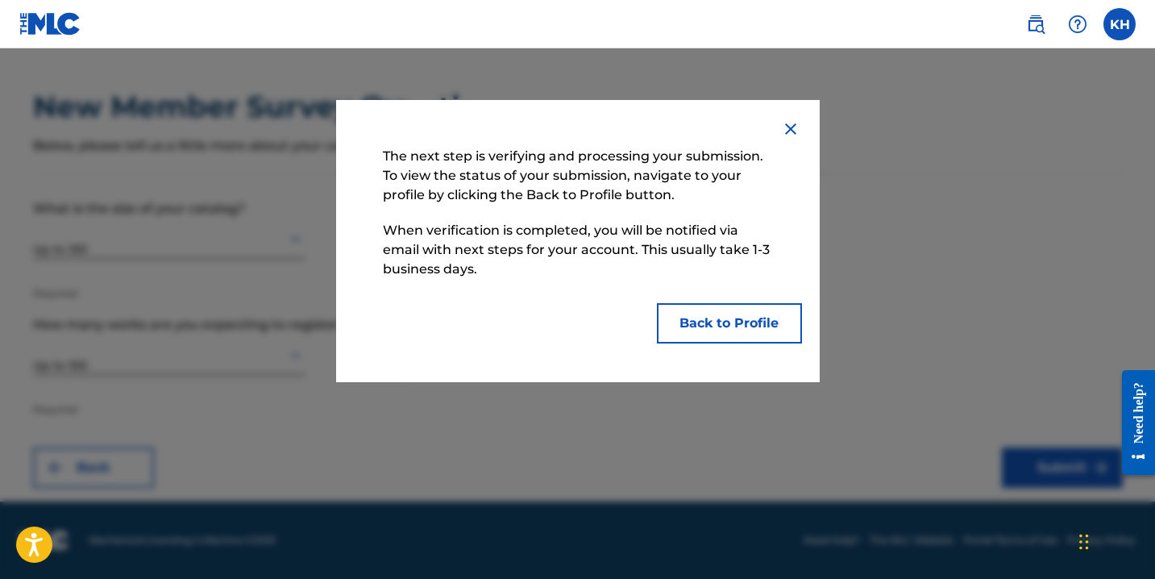
click at [712, 329] on button "Back to Profile" at bounding box center [729, 323] width 145 height 40
